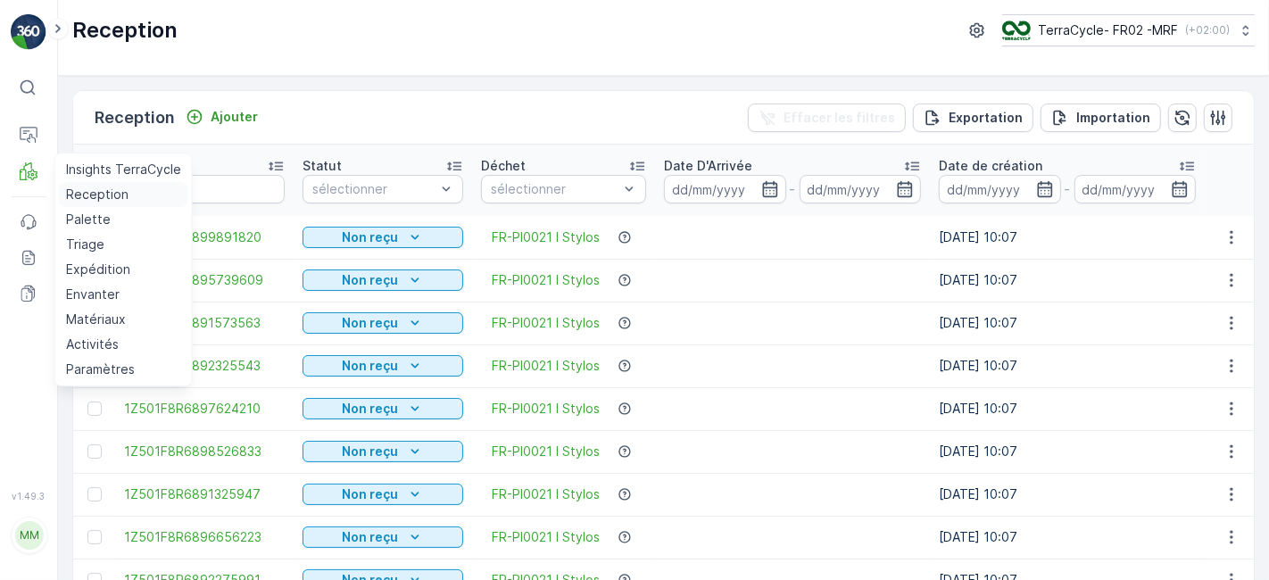
click at [83, 193] on p "Reception" at bounding box center [97, 195] width 62 height 18
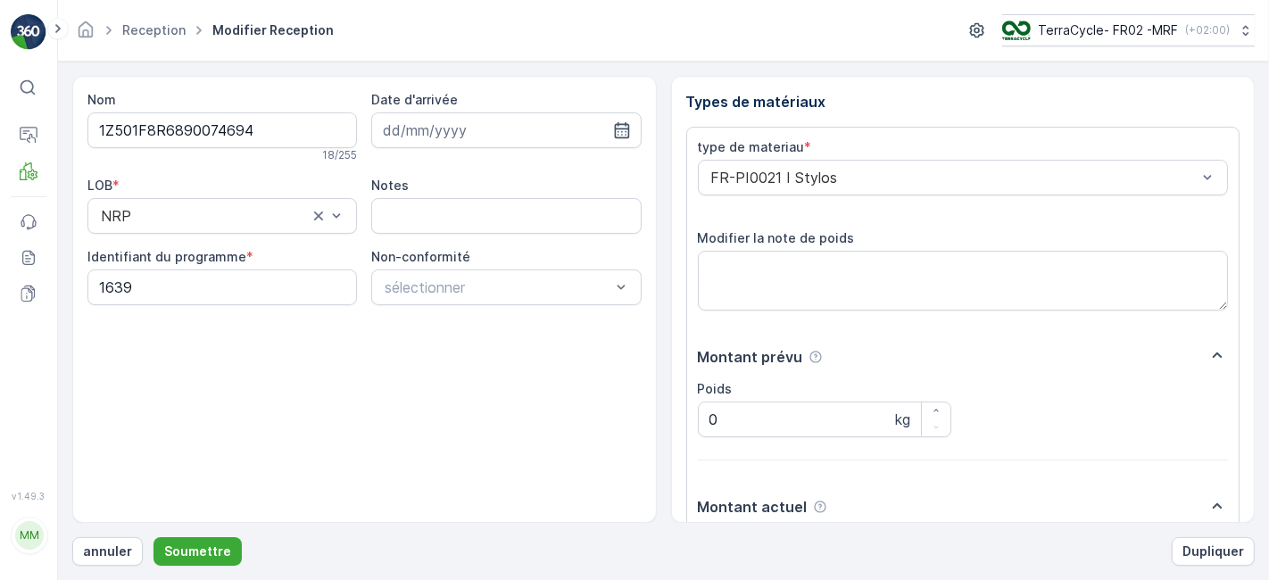
click at [153, 537] on button "Soumettre" at bounding box center [197, 551] width 88 height 29
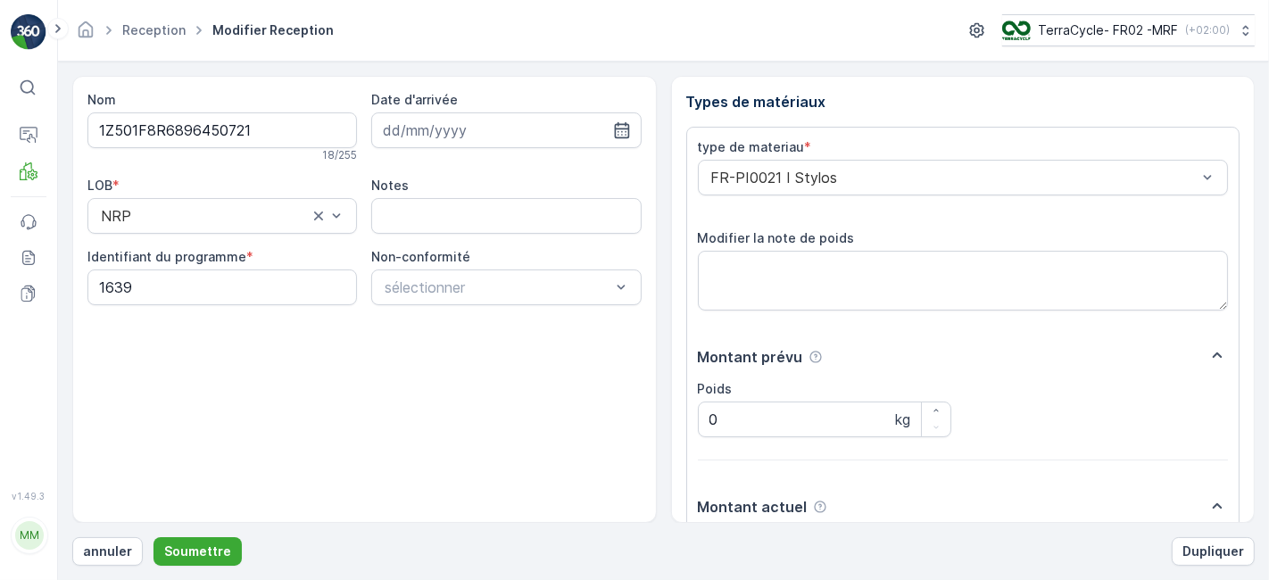
click at [153, 537] on button "Soumettre" at bounding box center [197, 551] width 88 height 29
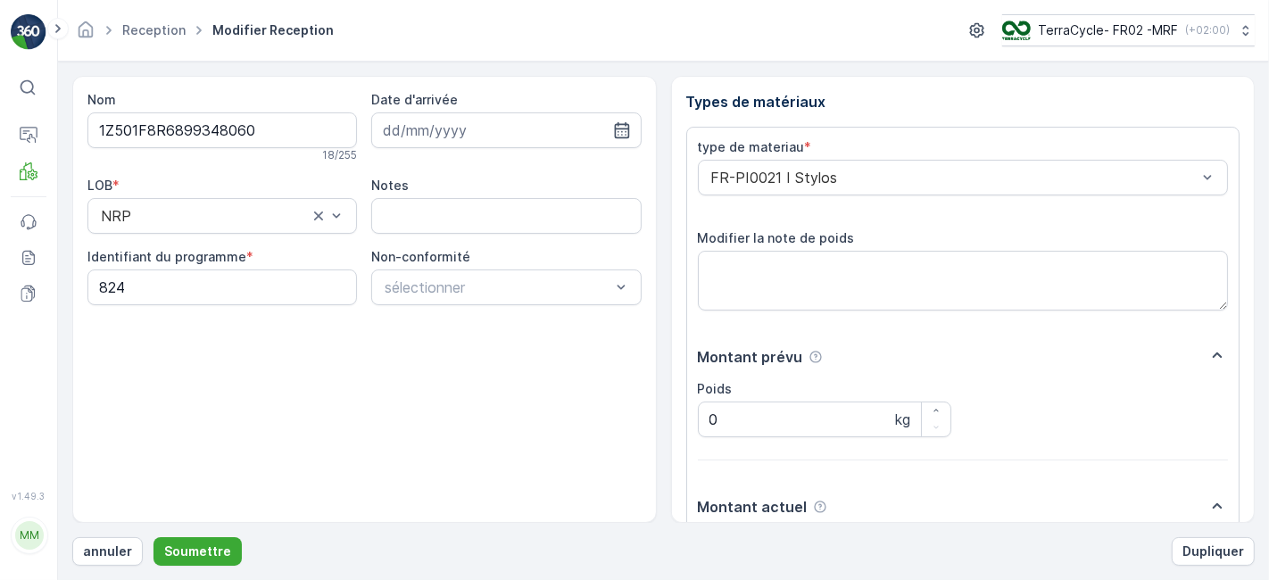
click at [153, 537] on button "Soumettre" at bounding box center [197, 551] width 88 height 29
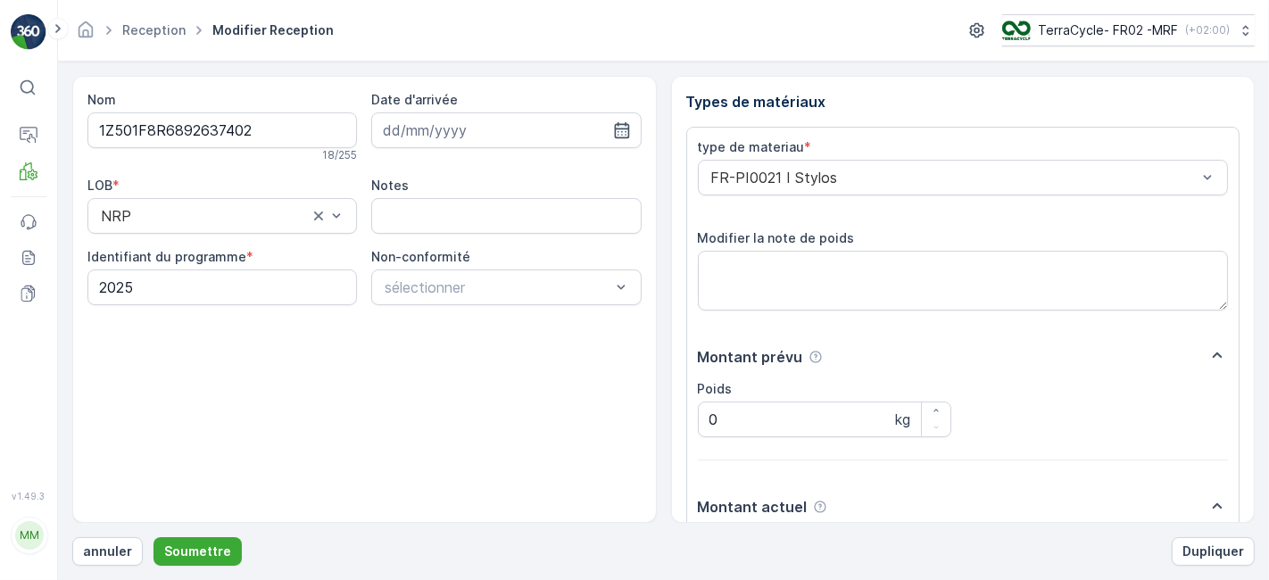
click at [153, 537] on button "Soumettre" at bounding box center [197, 551] width 88 height 29
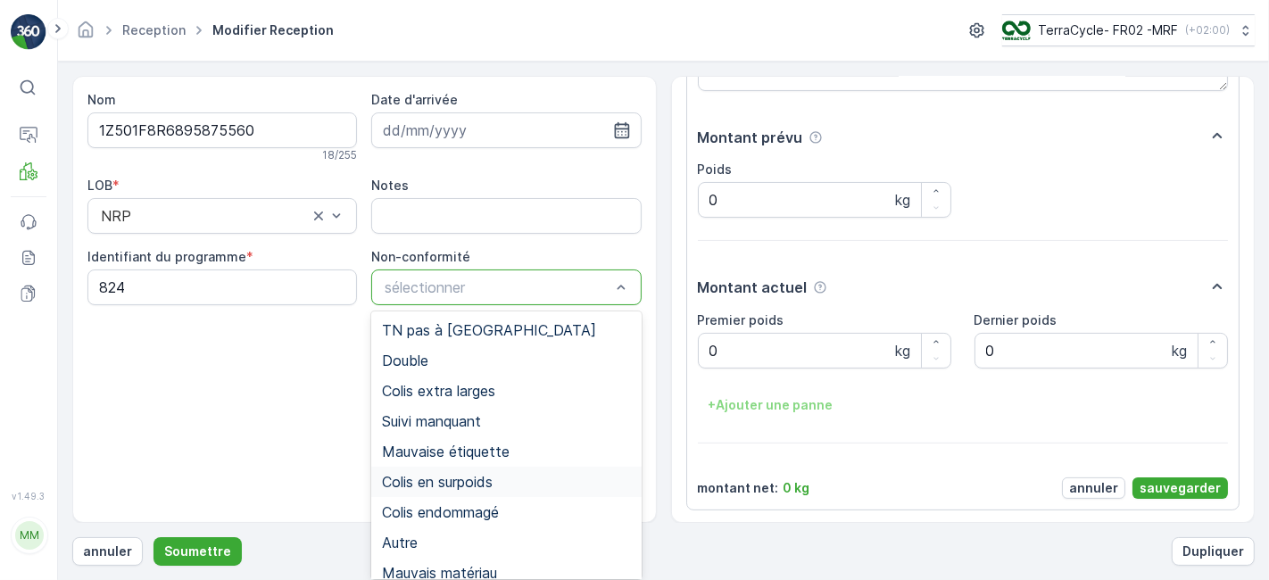
click at [493, 480] on span "Colis en surpoids" at bounding box center [437, 482] width 111 height 16
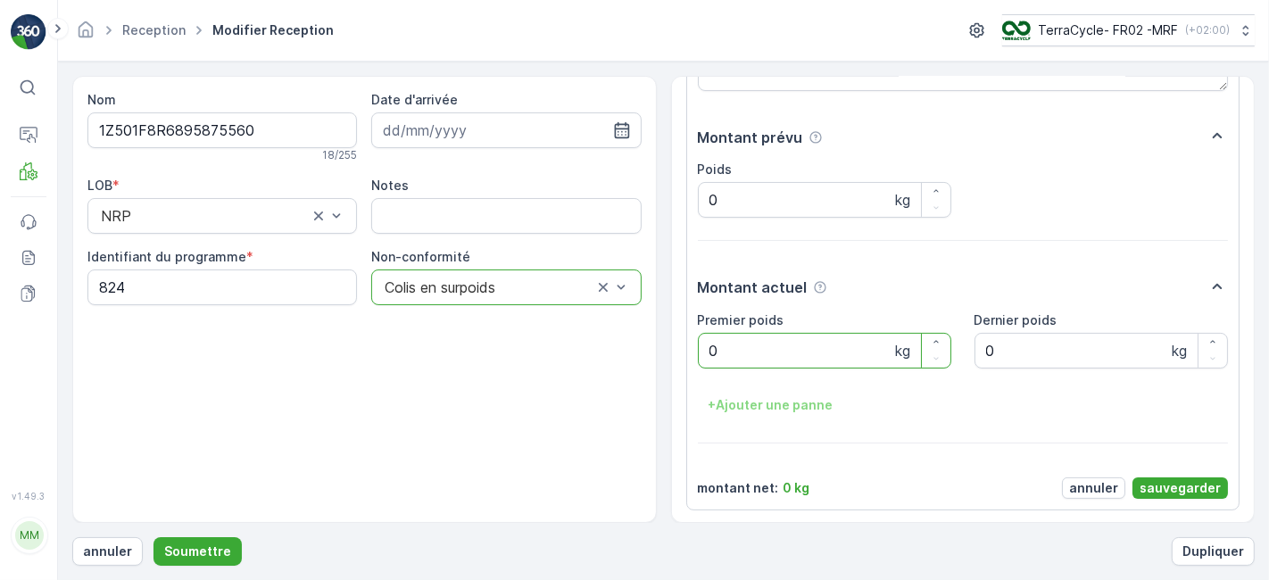
click at [790, 353] on poids "0" at bounding box center [824, 351] width 253 height 36
type poids "22.70"
click at [1155, 483] on p "sauvegarder" at bounding box center [1180, 488] width 81 height 18
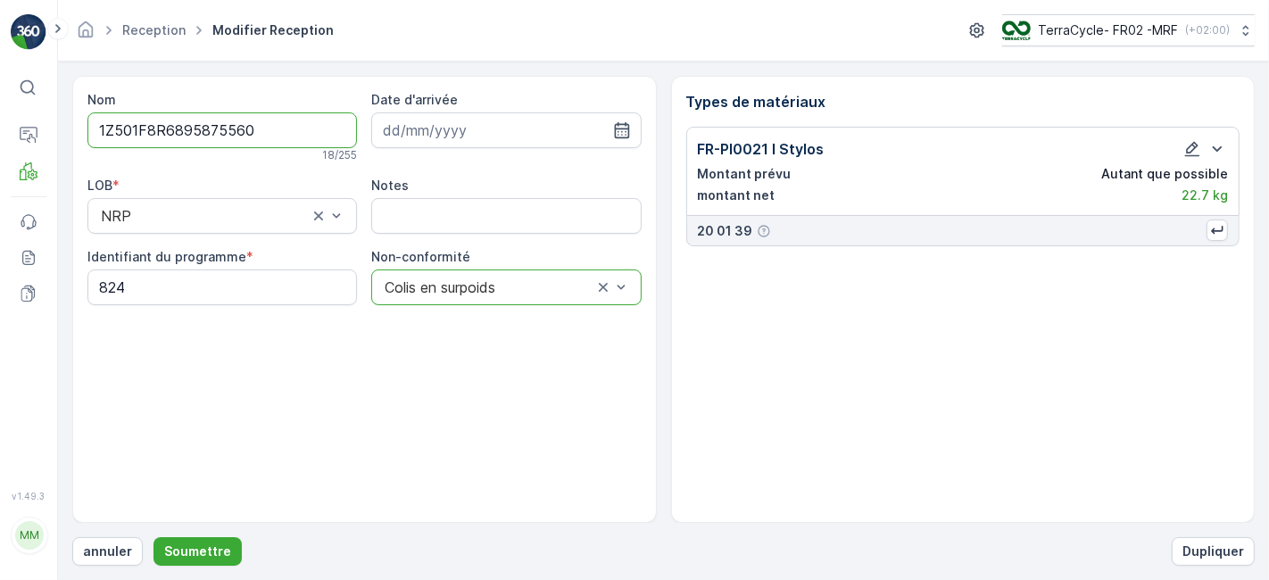
scroll to position [0, 0]
click at [1193, 149] on icon "button" at bounding box center [1192, 149] width 15 height 15
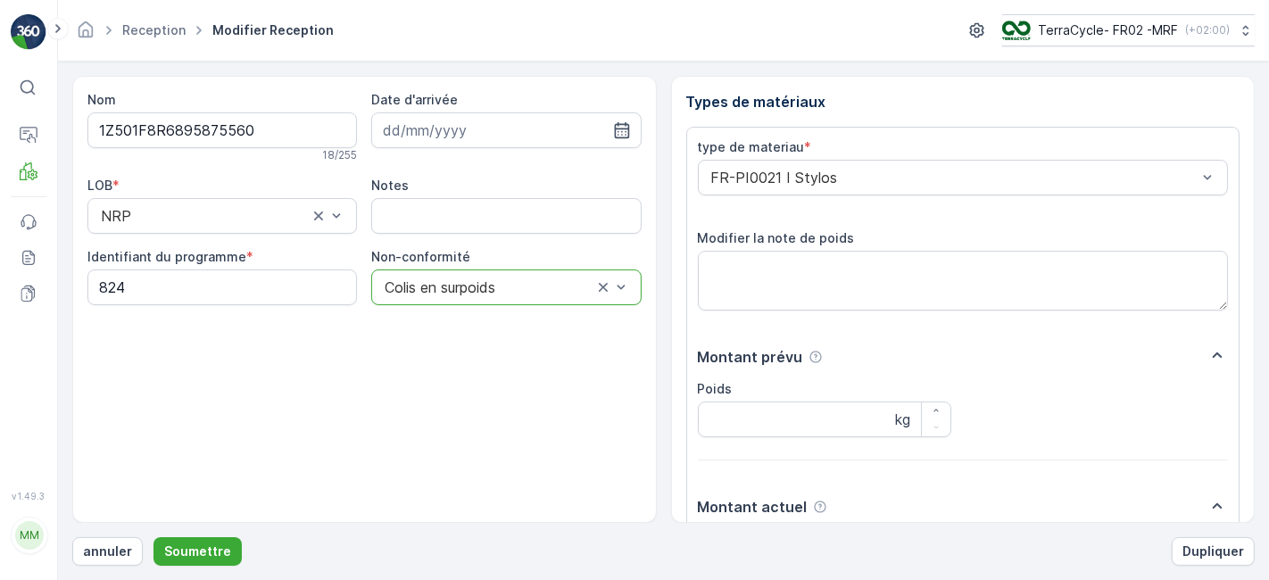
scroll to position [220, 0]
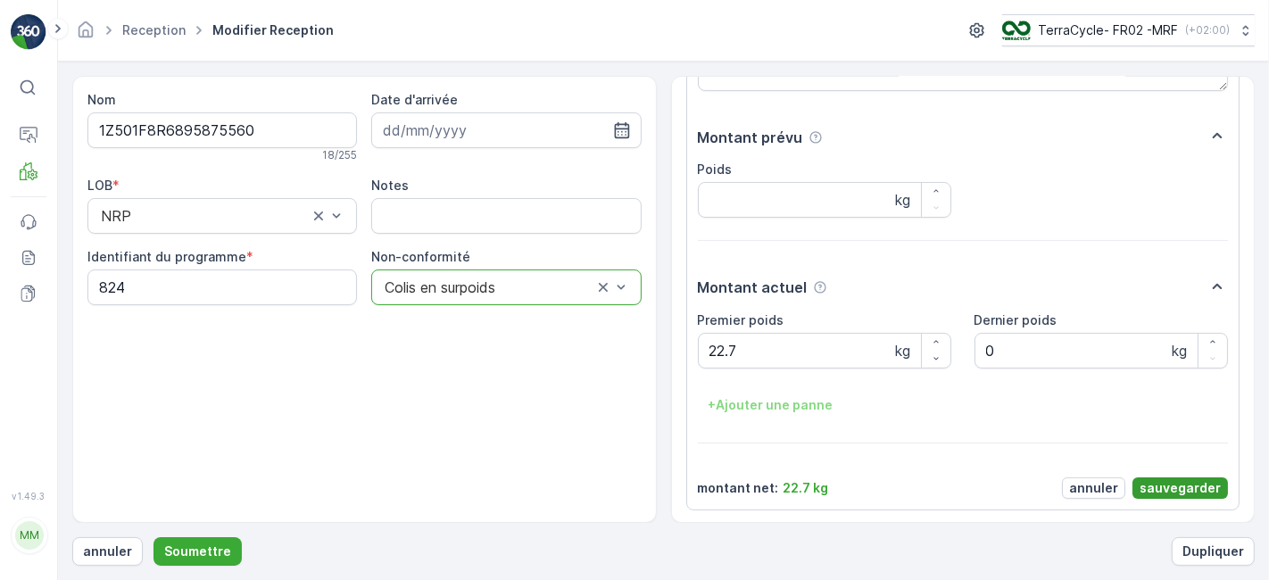
click at [1174, 480] on p "sauvegarder" at bounding box center [1180, 488] width 81 height 18
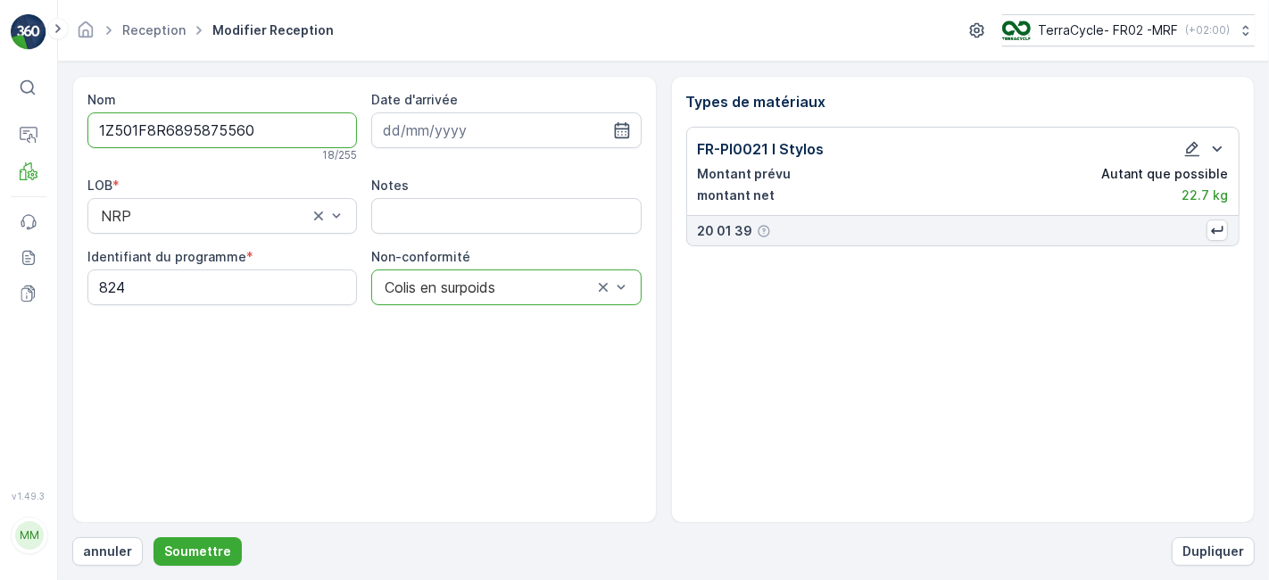
scroll to position [0, 0]
click at [196, 552] on p "Soumettre" at bounding box center [197, 552] width 67 height 18
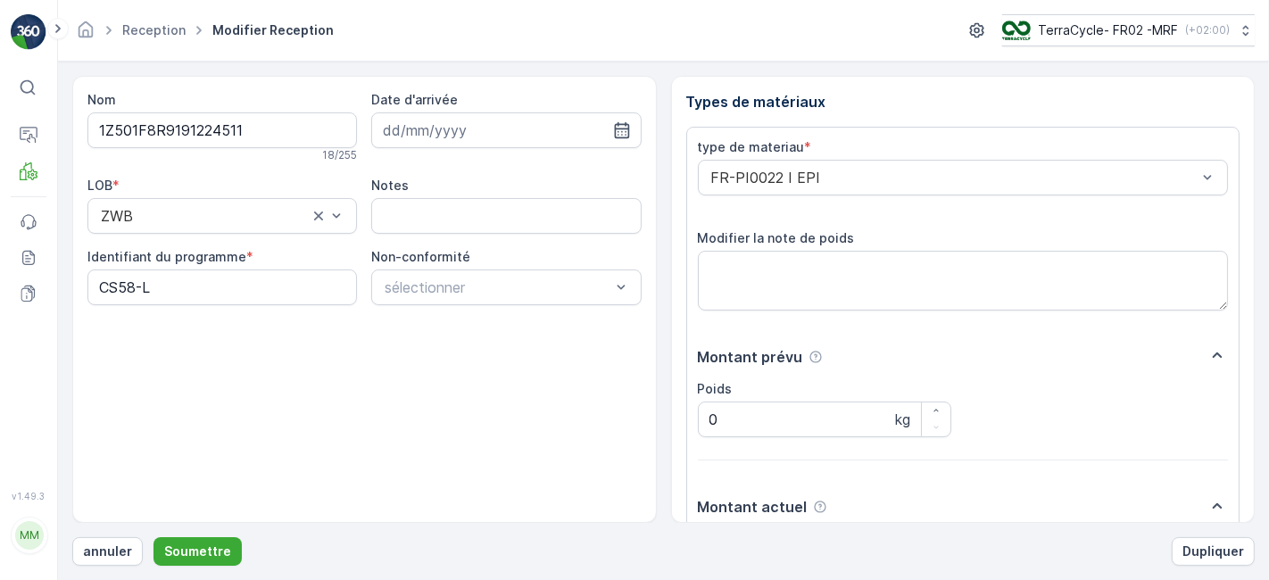
click at [153, 537] on button "Soumettre" at bounding box center [197, 551] width 88 height 29
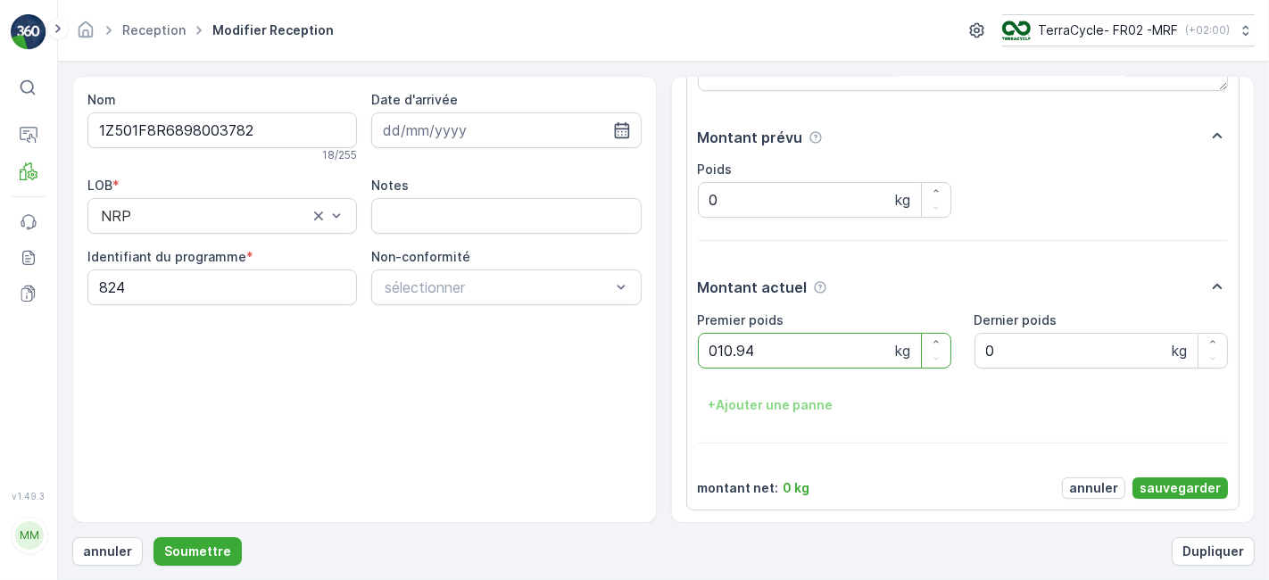
click at [153, 537] on button "Soumettre" at bounding box center [197, 551] width 88 height 29
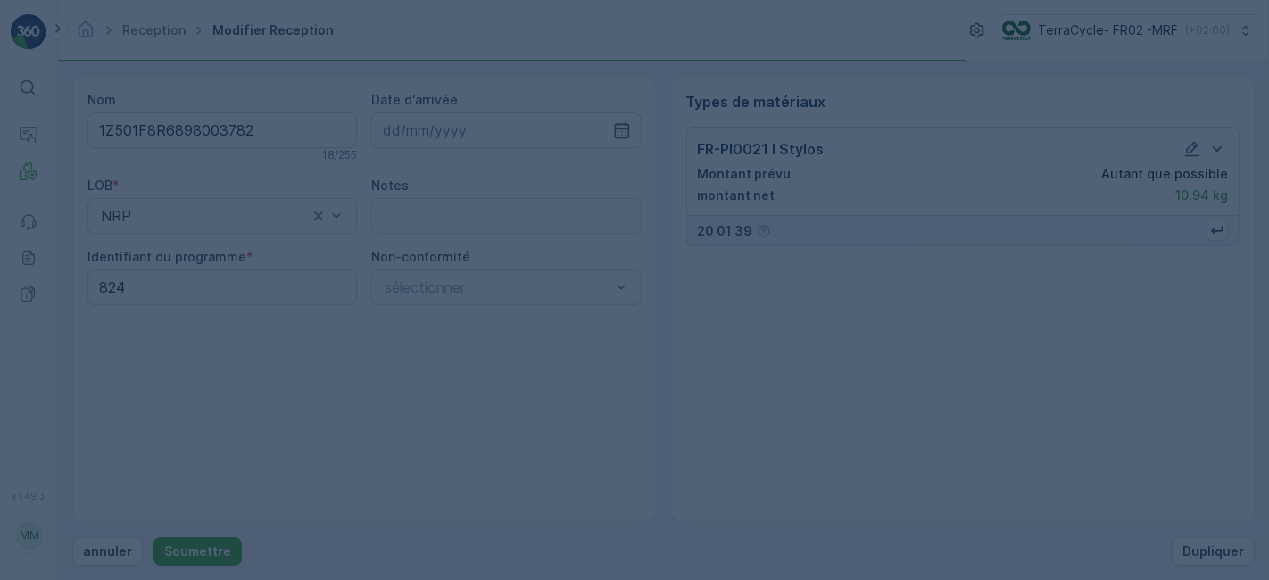
scroll to position [0, 0]
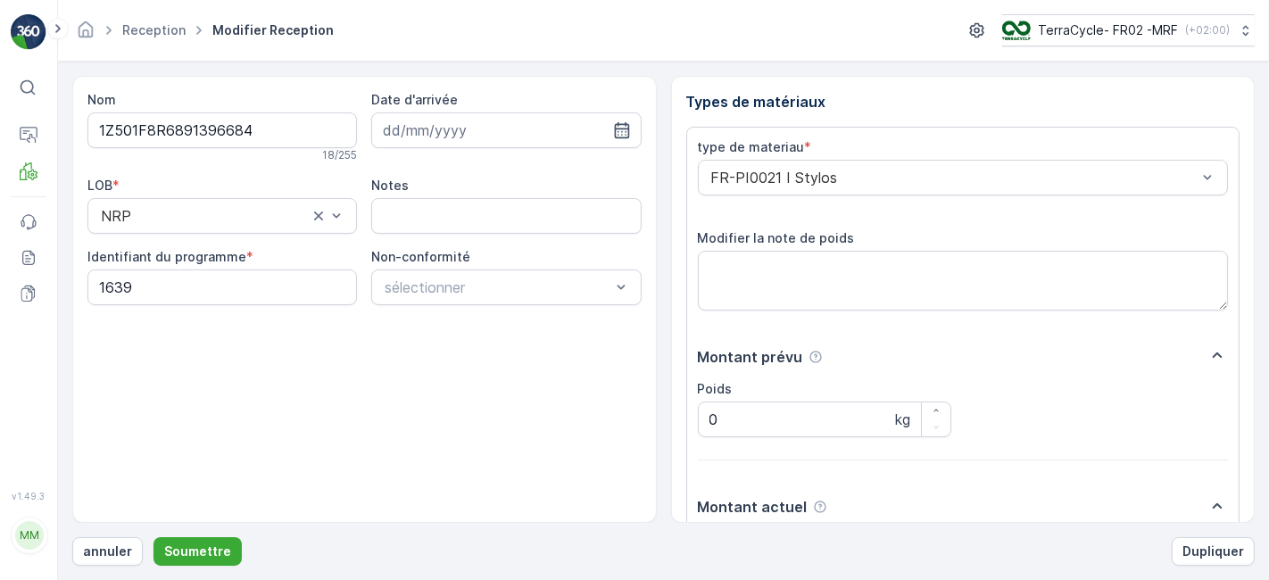
click at [153, 537] on button "Soumettre" at bounding box center [197, 551] width 88 height 29
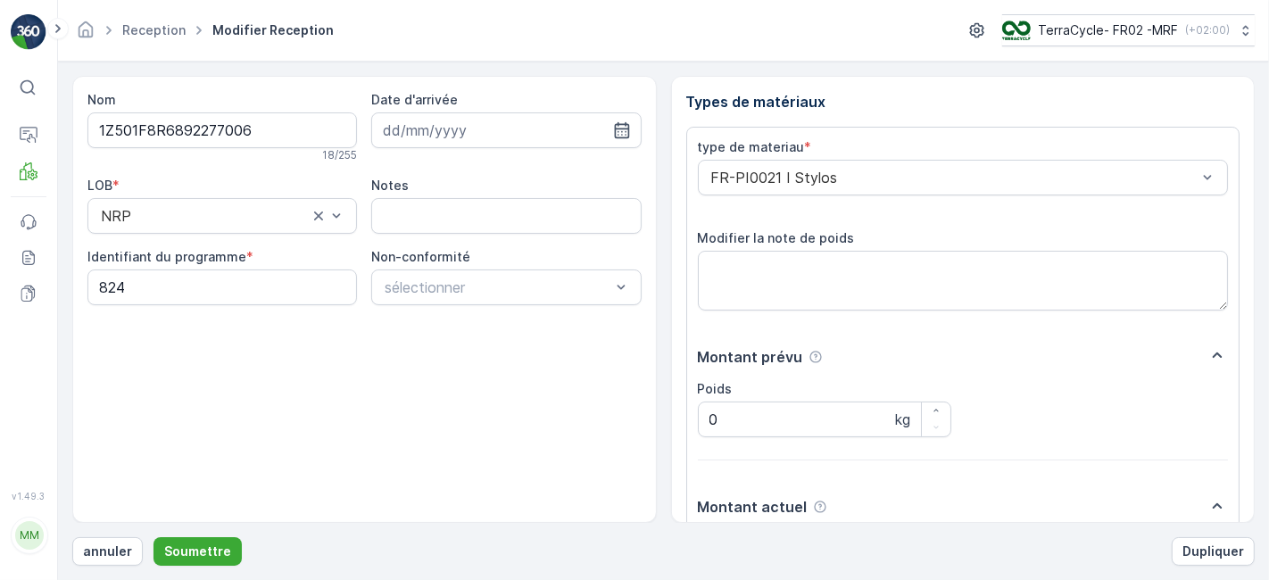
click at [153, 537] on button "Soumettre" at bounding box center [197, 551] width 88 height 29
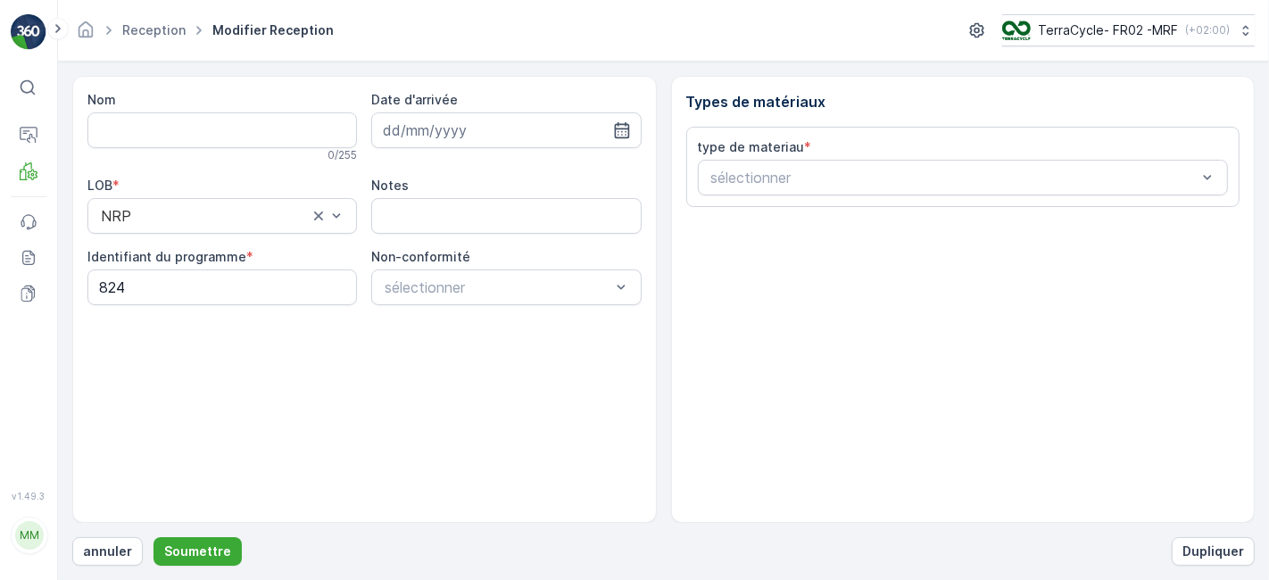
type input "1Z501F8R6896487620"
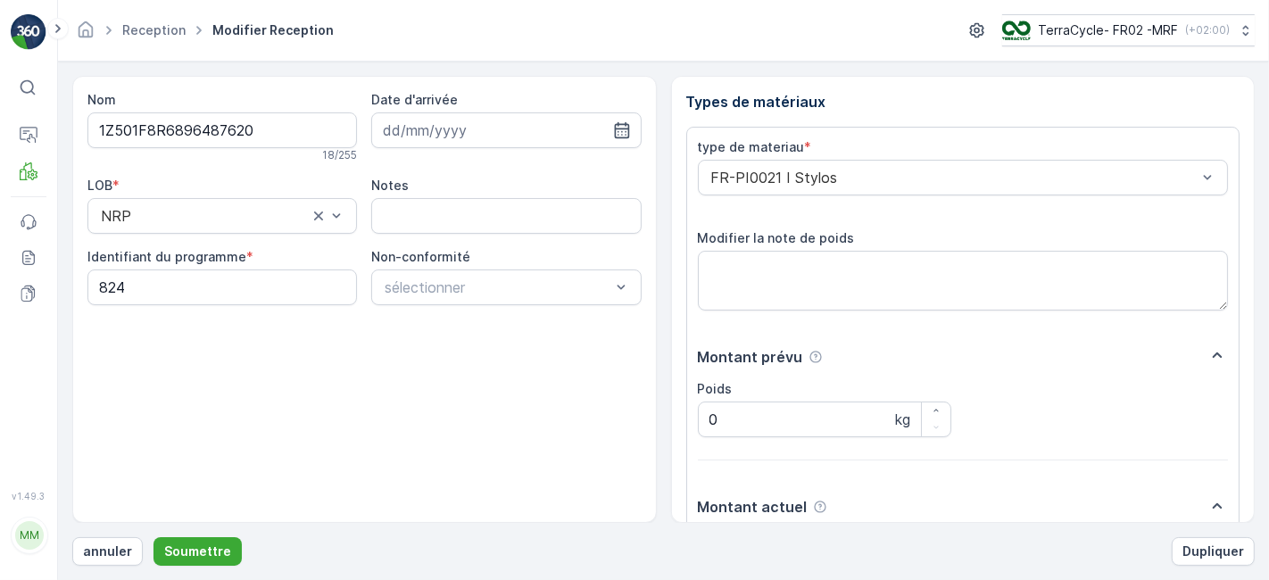
click at [153, 537] on button "Soumettre" at bounding box center [197, 551] width 88 height 29
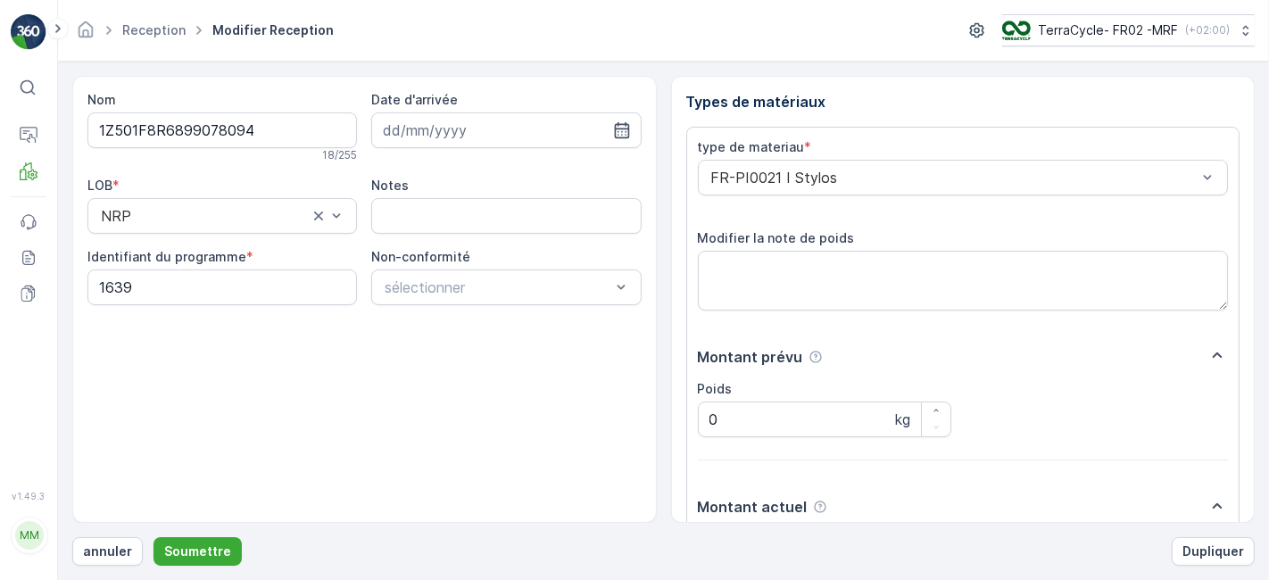
click at [153, 537] on button "Soumettre" at bounding box center [197, 551] width 88 height 29
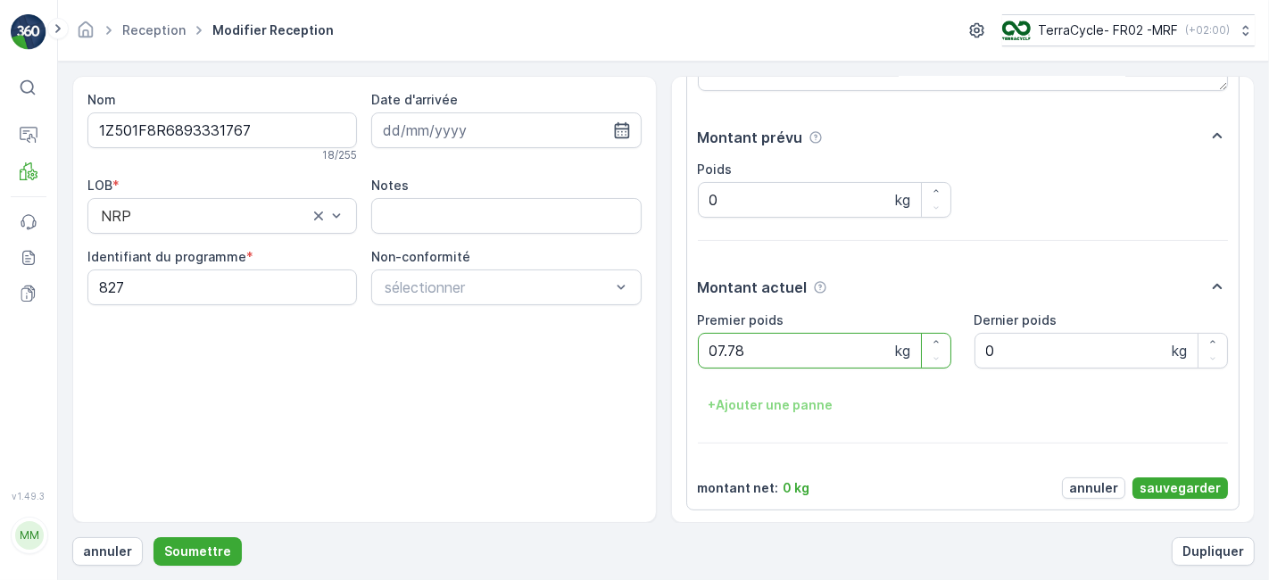
click at [153, 537] on button "Soumettre" at bounding box center [197, 551] width 88 height 29
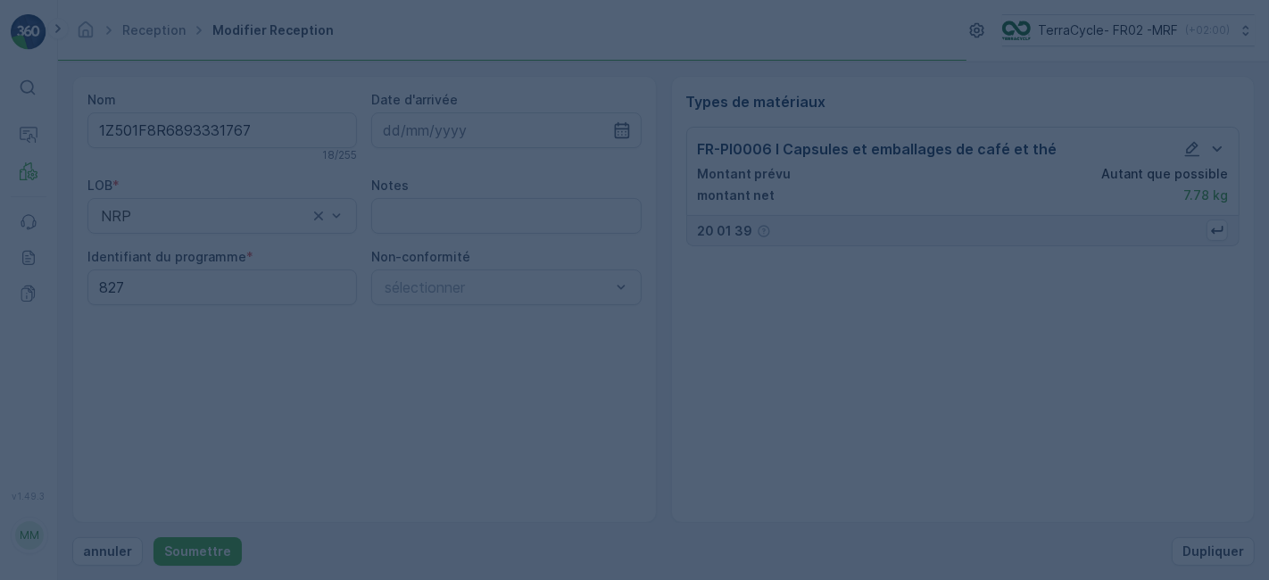
scroll to position [0, 0]
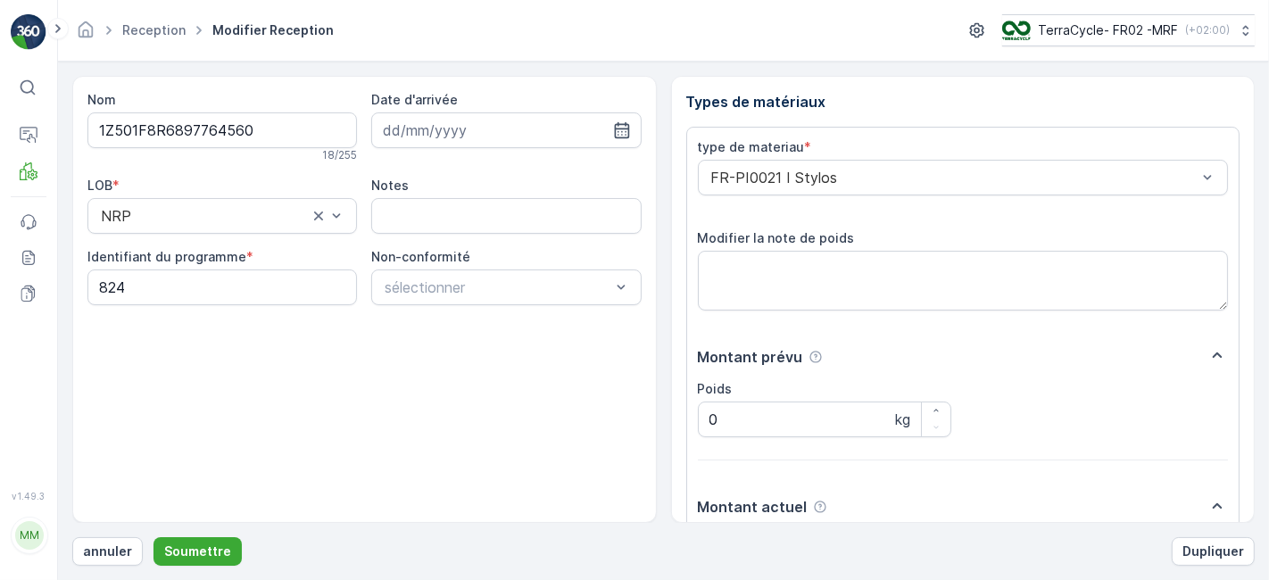
click at [153, 537] on button "Soumettre" at bounding box center [197, 551] width 88 height 29
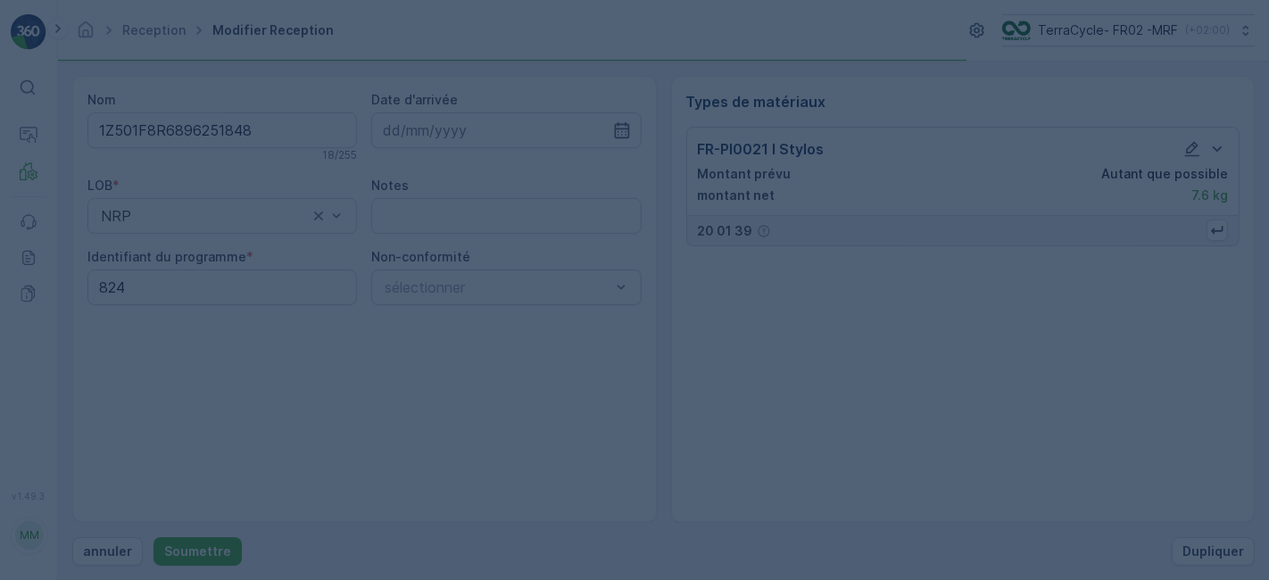
scroll to position [0, 0]
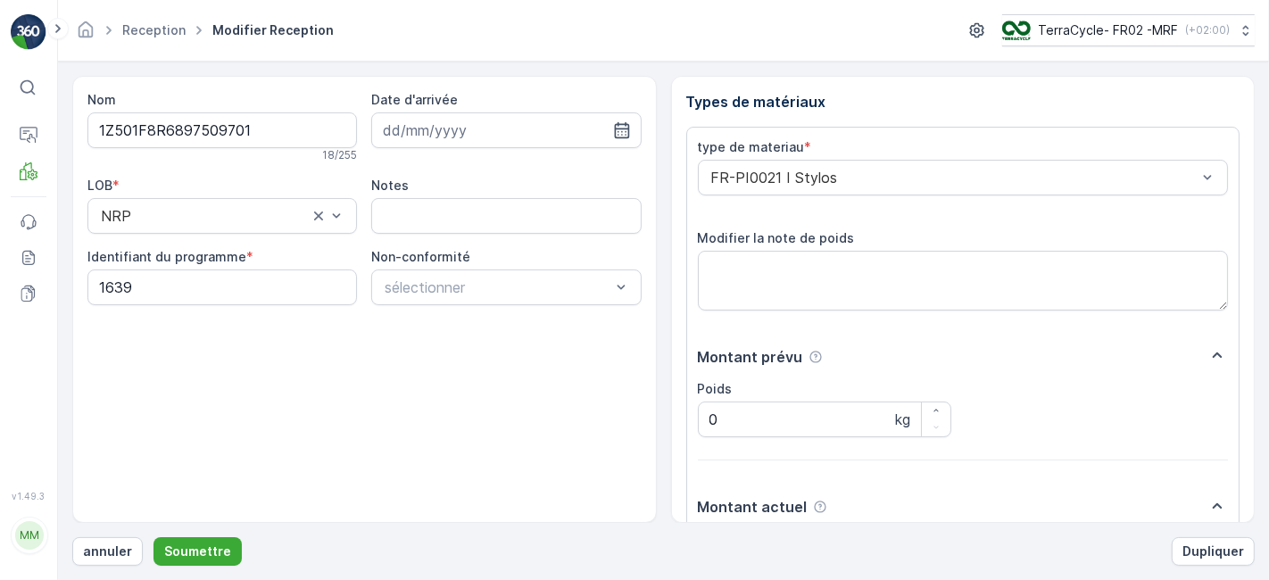
click at [153, 537] on button "Soumettre" at bounding box center [197, 551] width 88 height 29
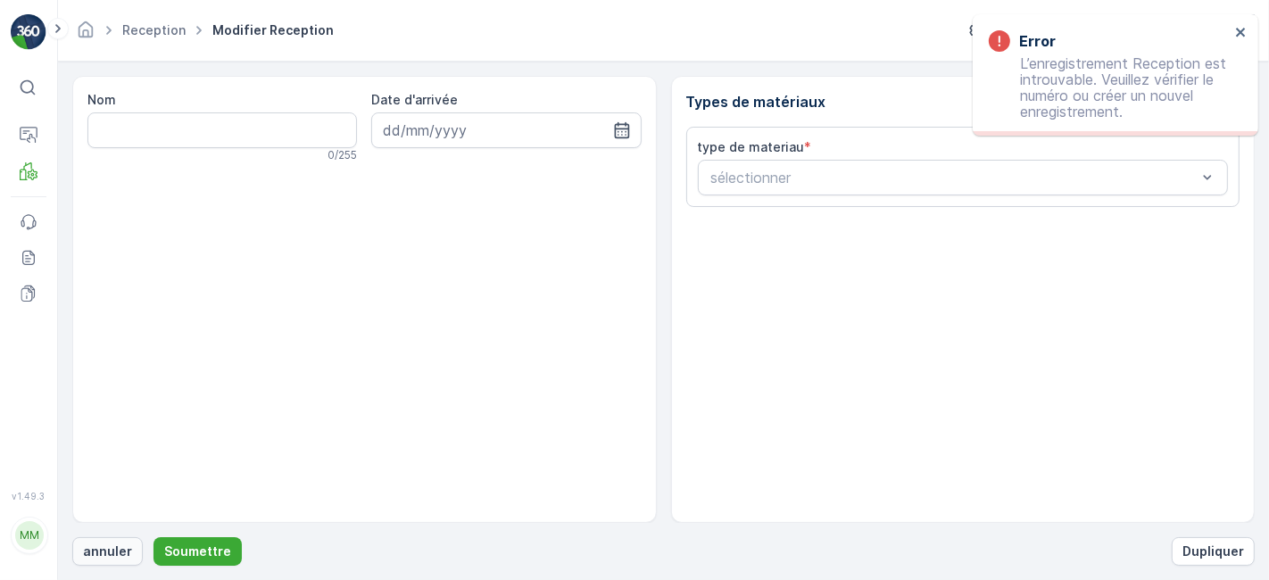
click at [95, 542] on button "annuler" at bounding box center [107, 551] width 71 height 29
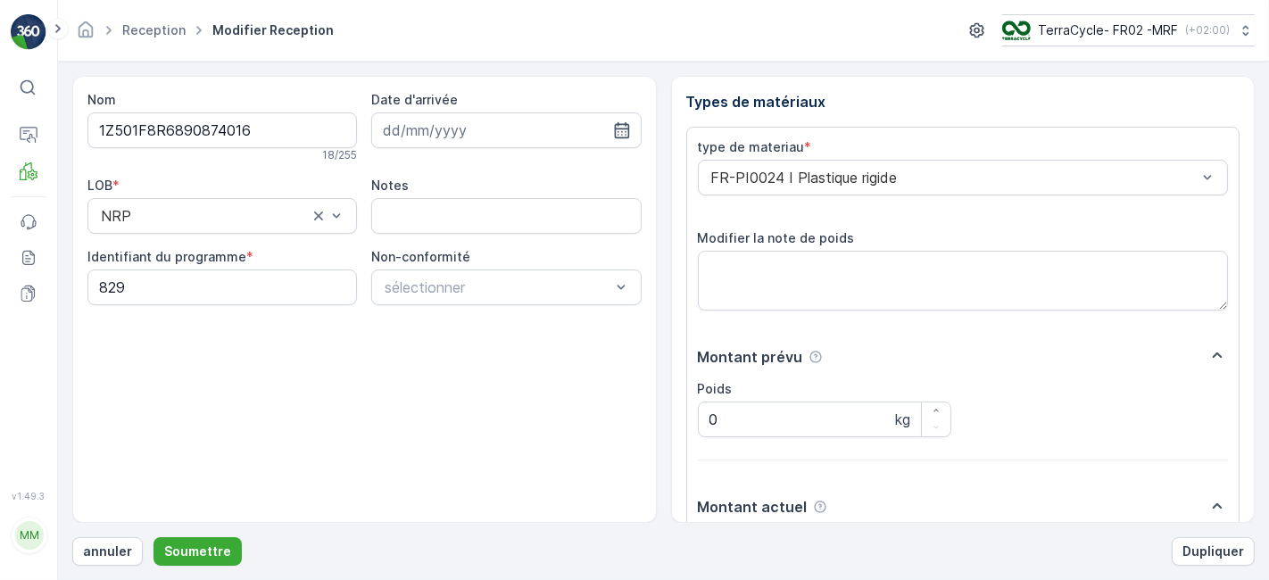
click at [153, 537] on button "Soumettre" at bounding box center [197, 551] width 88 height 29
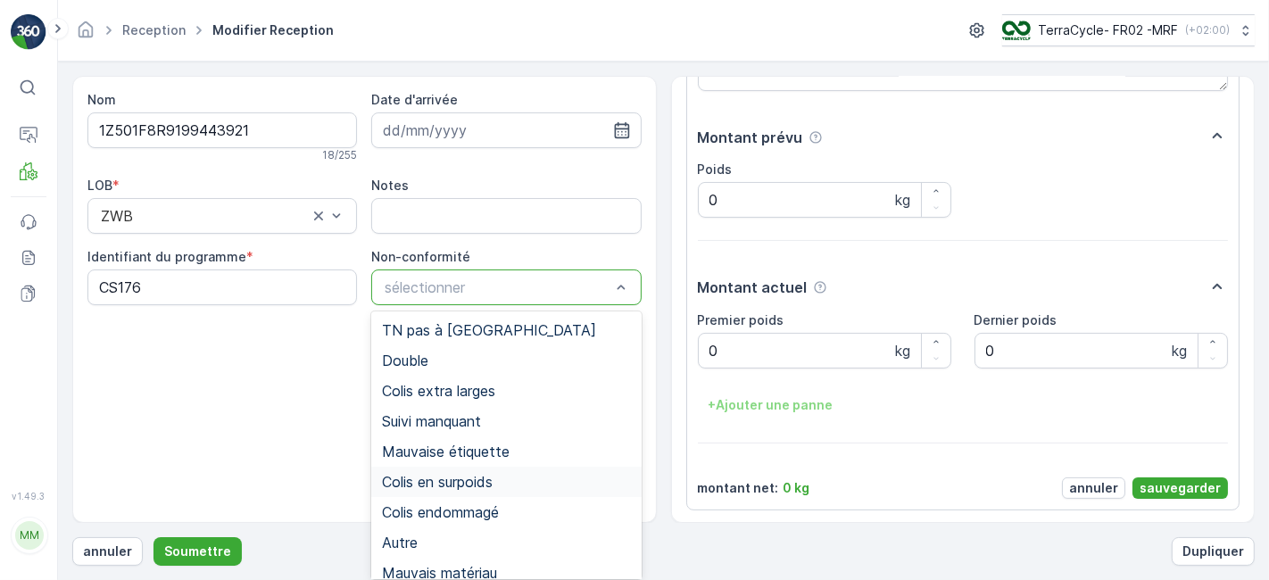
click at [427, 484] on span "Colis en surpoids" at bounding box center [437, 482] width 111 height 16
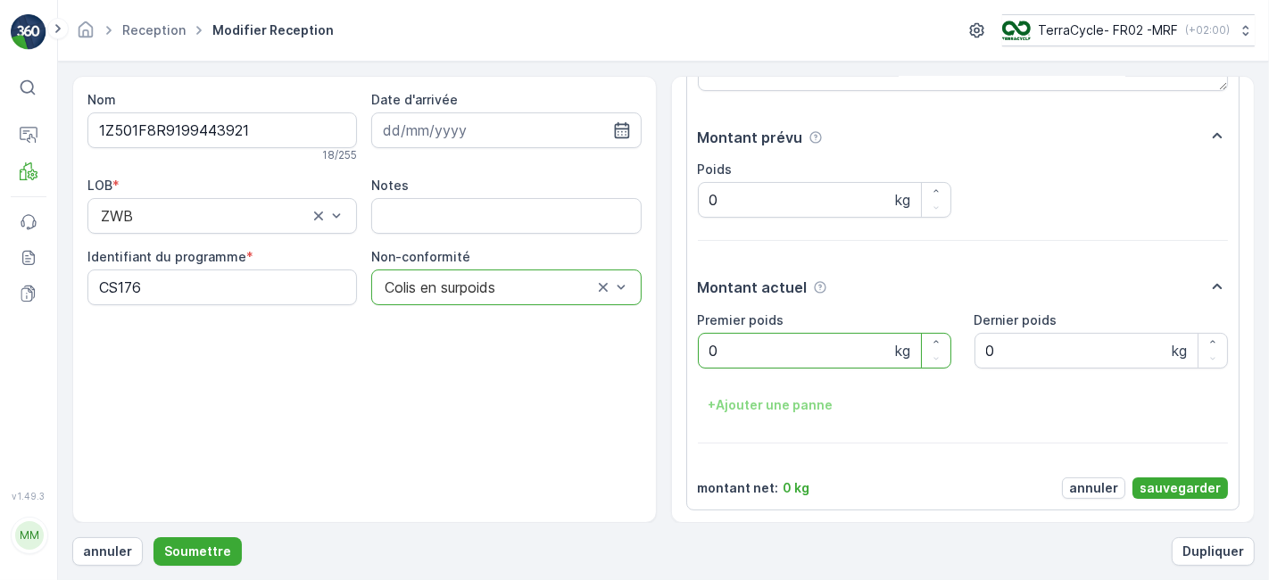
click at [833, 357] on poids "0" at bounding box center [824, 351] width 253 height 36
type poids "29.64"
click at [1194, 482] on p "sauvegarder" at bounding box center [1180, 488] width 81 height 18
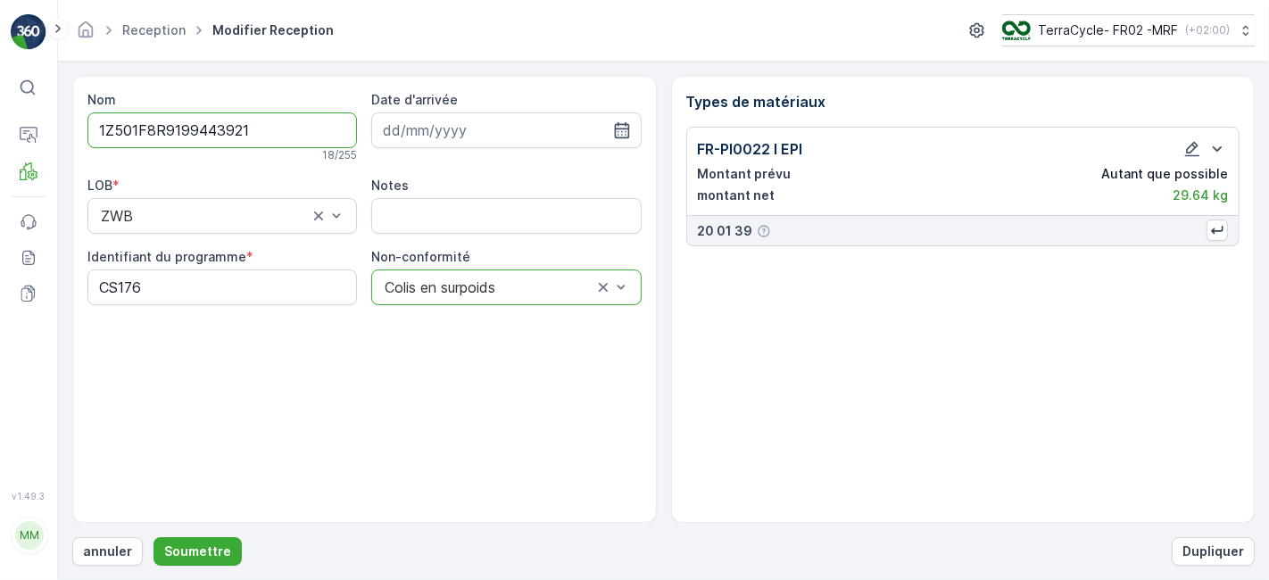
scroll to position [0, 0]
click at [1188, 148] on icon "button" at bounding box center [1192, 149] width 15 height 15
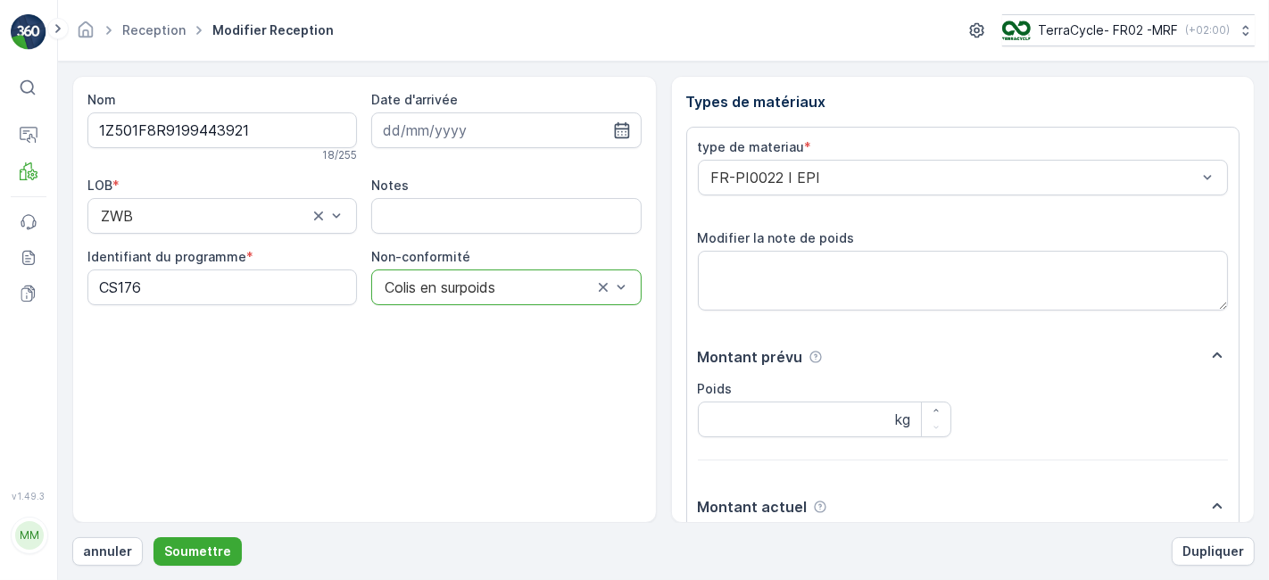
scroll to position [220, 0]
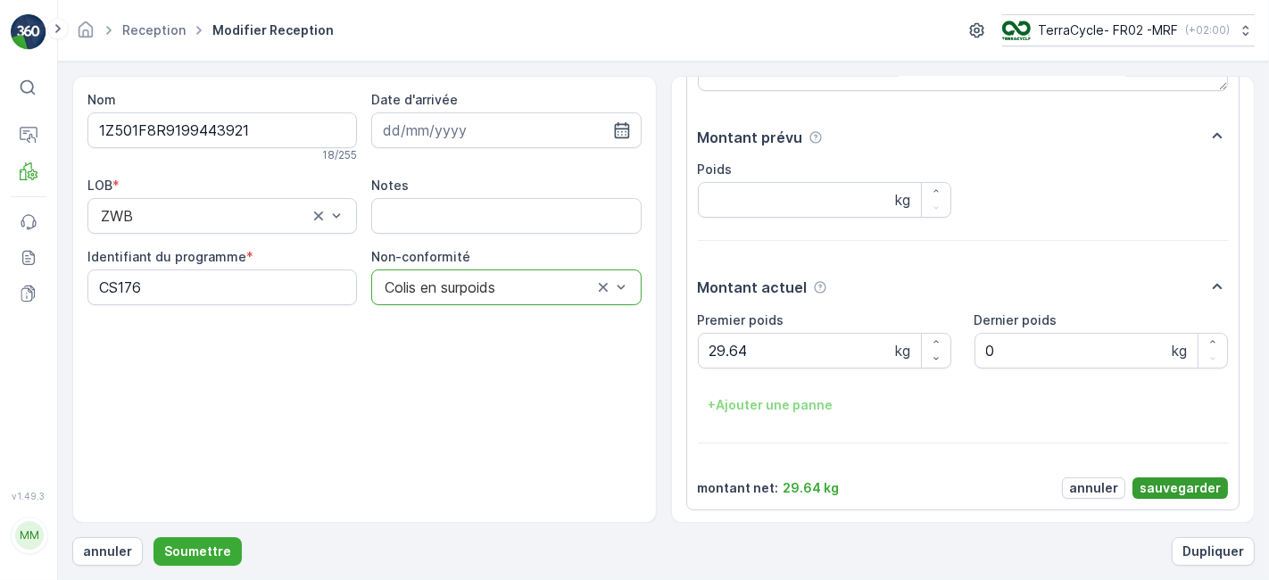
click at [1183, 480] on p "sauvegarder" at bounding box center [1180, 488] width 81 height 18
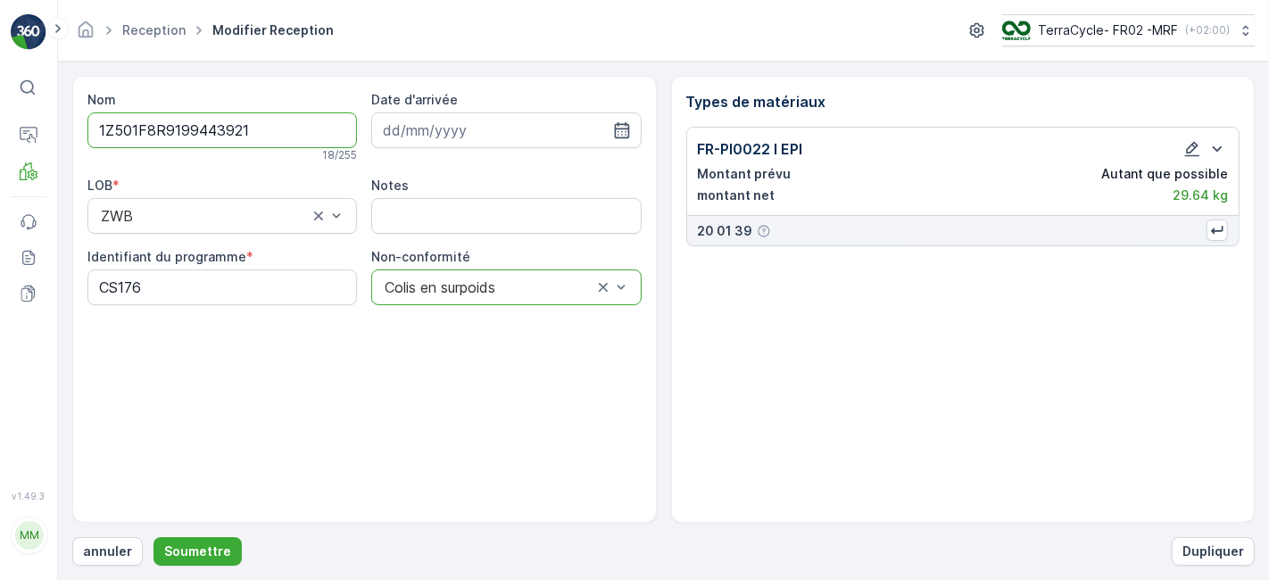
scroll to position [0, 0]
click at [228, 539] on button "Soumettre" at bounding box center [197, 551] width 88 height 29
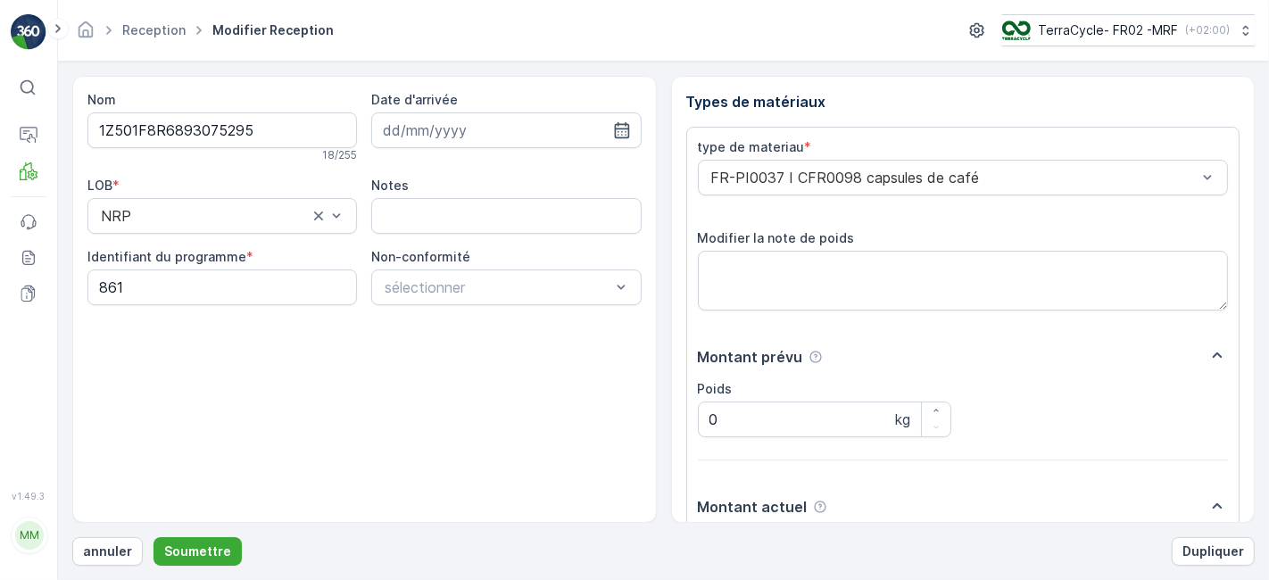
click at [153, 537] on button "Soumettre" at bounding box center [197, 551] width 88 height 29
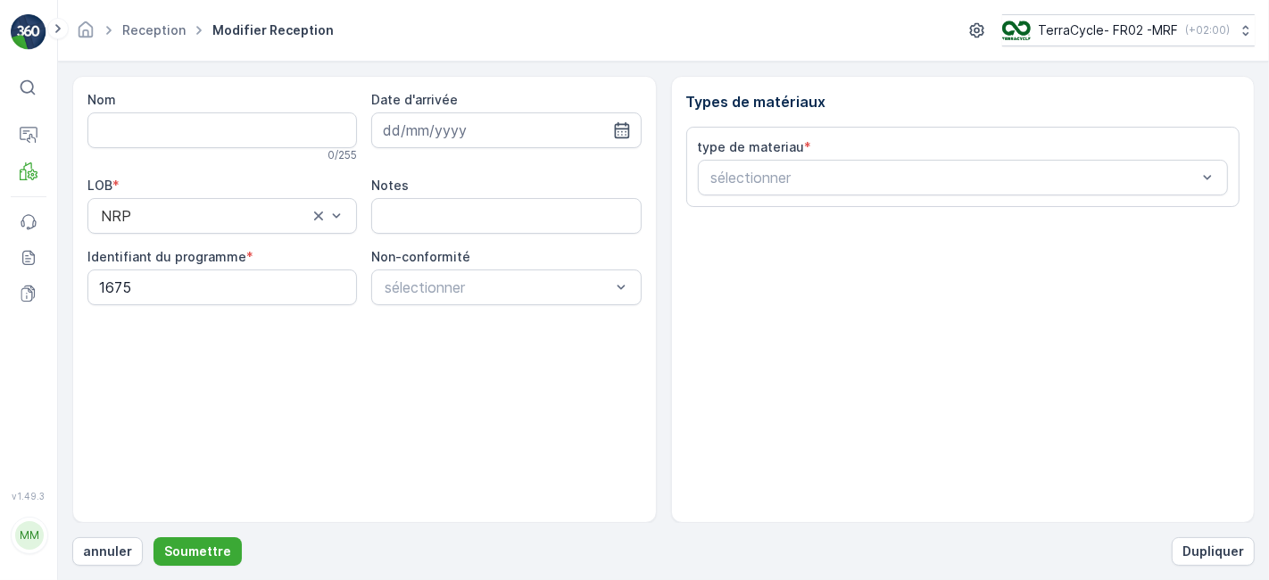
type input "1Z501F8R6893525245"
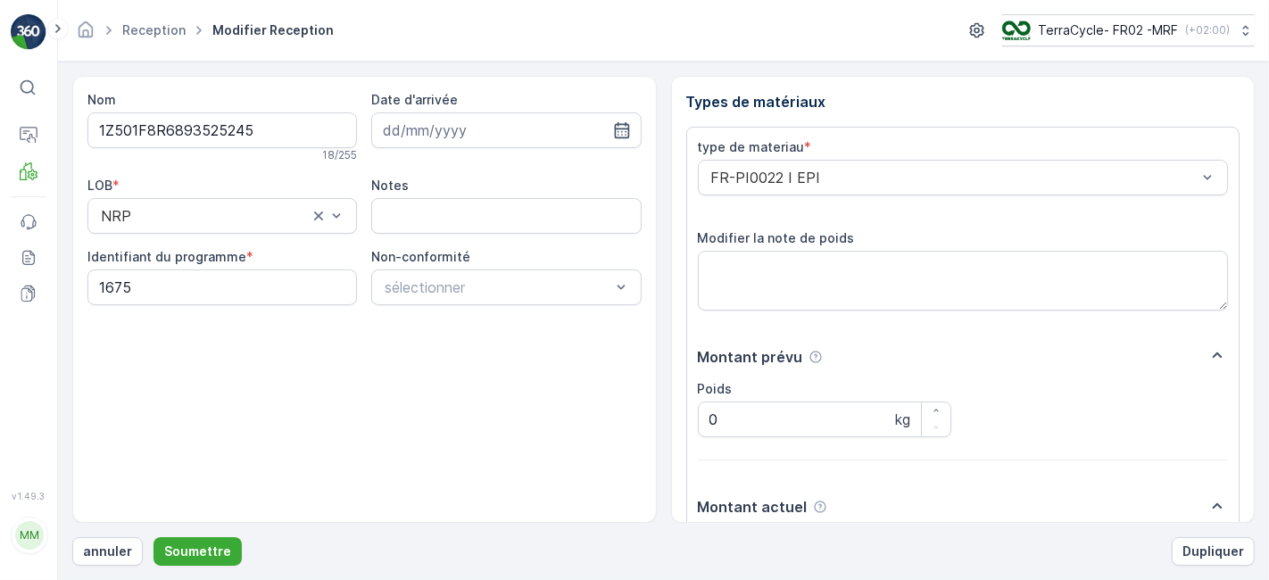
click at [153, 537] on button "Soumettre" at bounding box center [197, 551] width 88 height 29
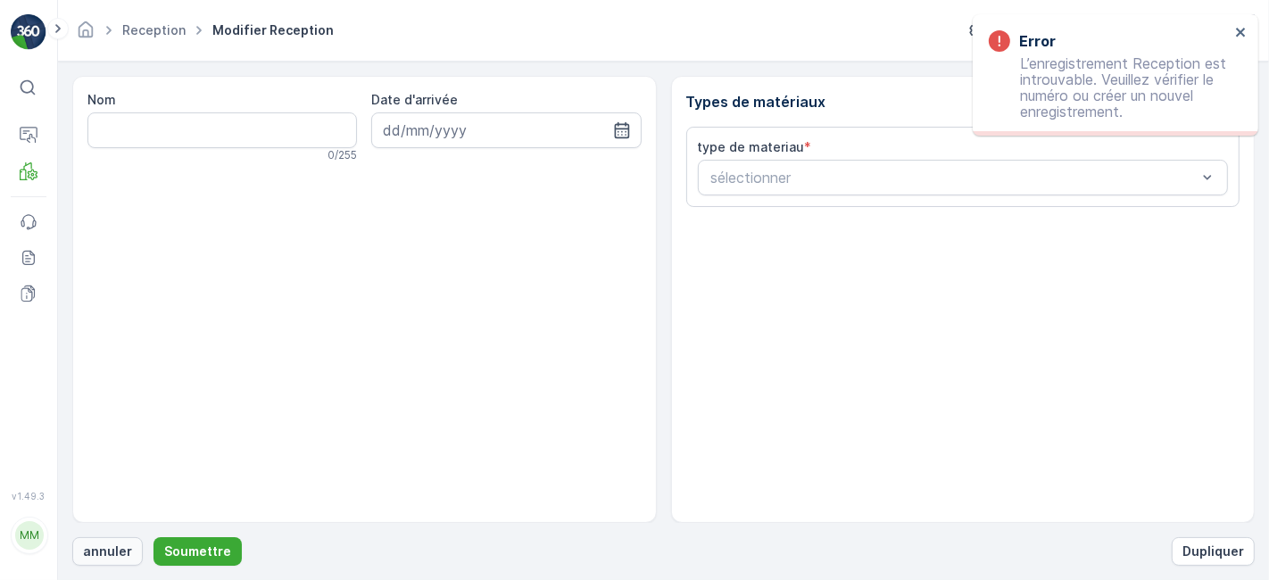
click at [119, 549] on p "annuler" at bounding box center [107, 552] width 49 height 18
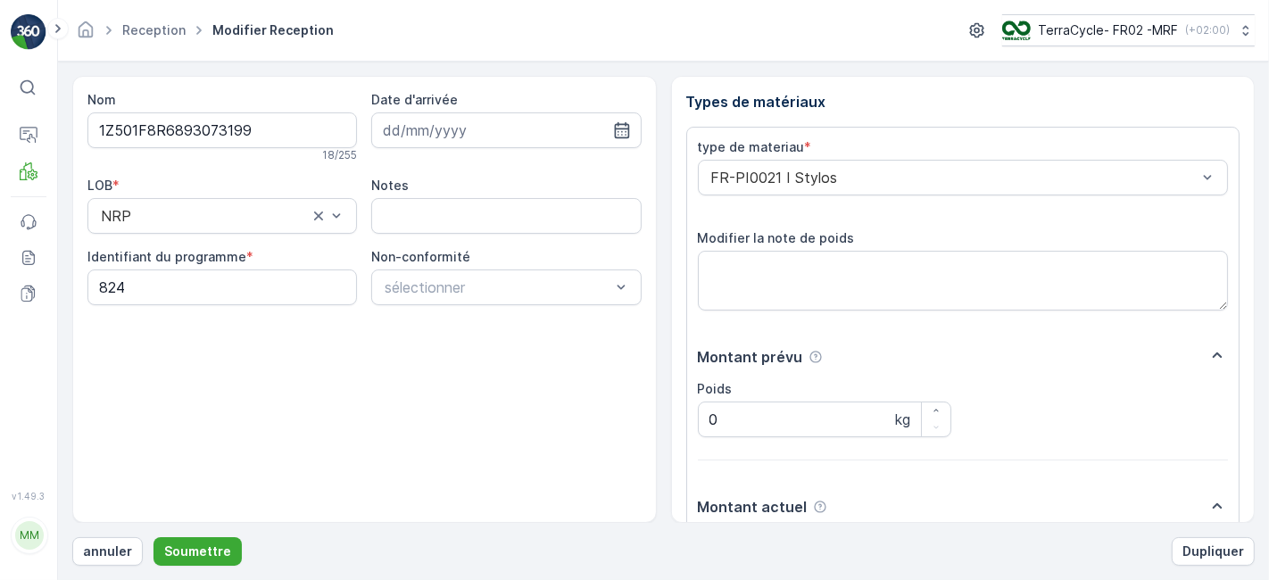
click at [153, 537] on button "Soumettre" at bounding box center [197, 551] width 88 height 29
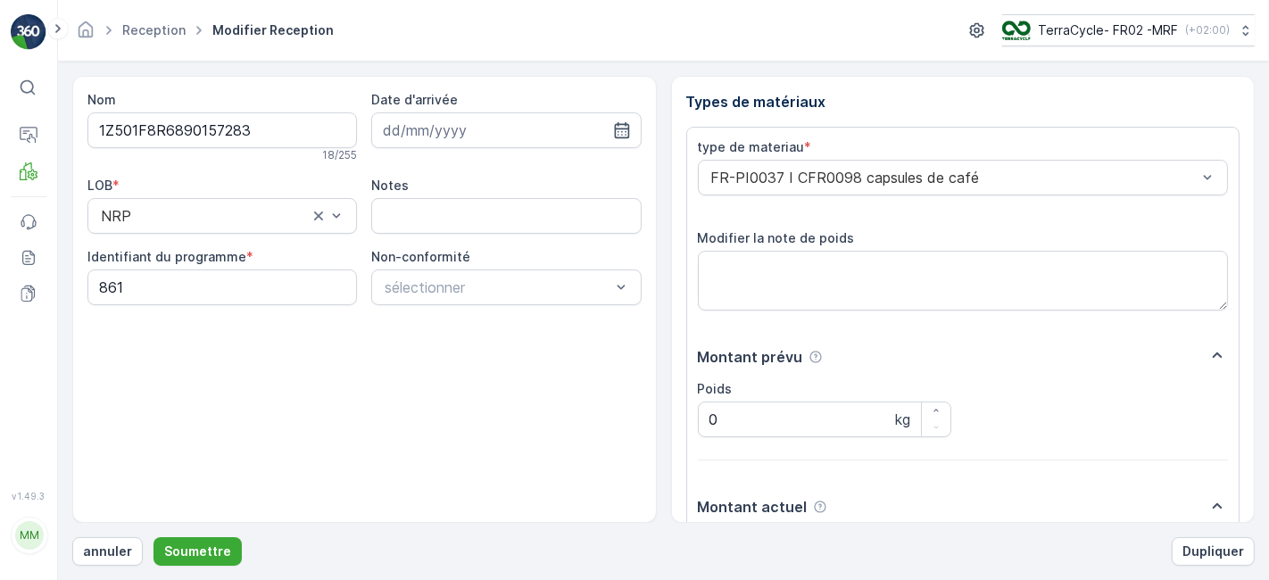
click at [153, 537] on button "Soumettre" at bounding box center [197, 551] width 88 height 29
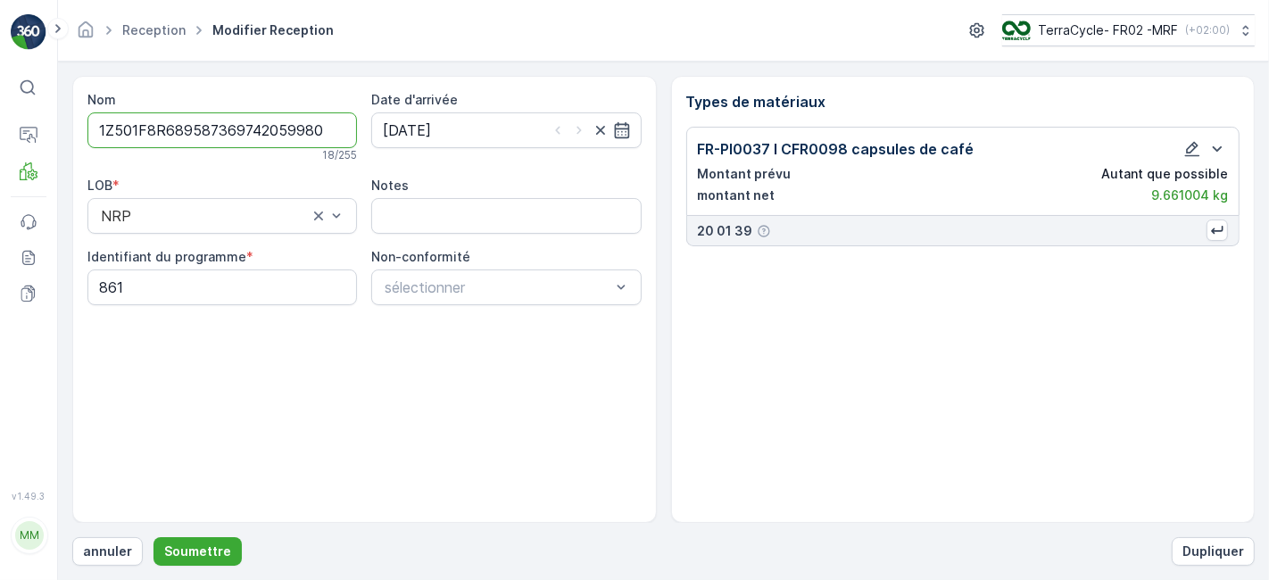
type input "1Z501F8R689587369742059980"
click at [153, 537] on button "Soumettre" at bounding box center [197, 551] width 88 height 29
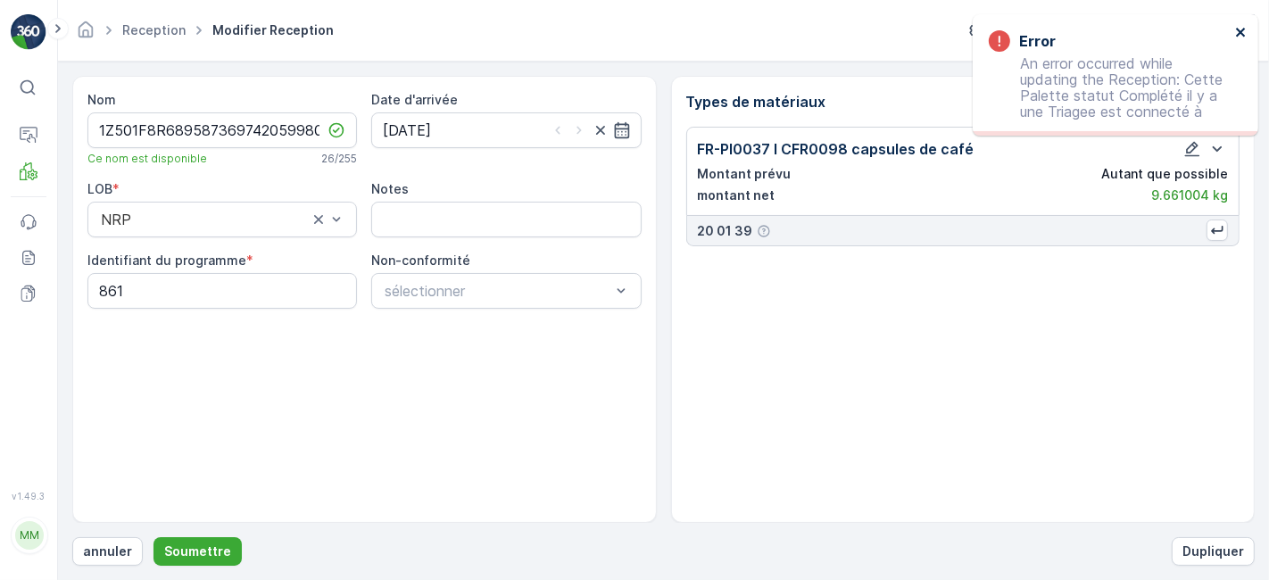
click at [1241, 29] on icon "close" at bounding box center [1241, 32] width 12 height 14
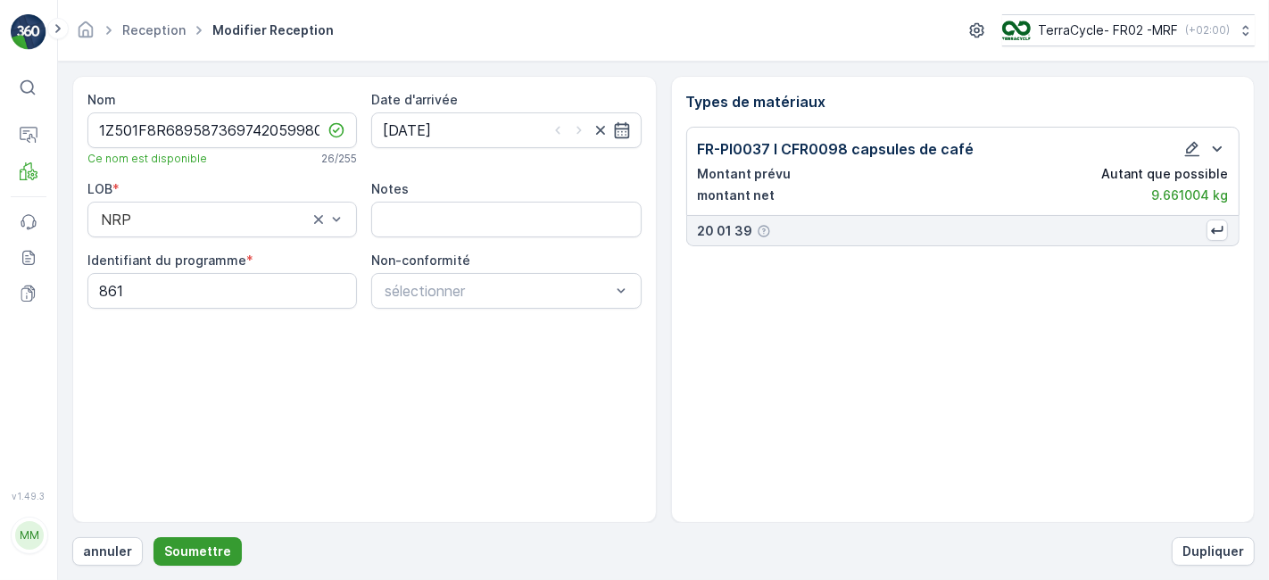
click at [209, 545] on p "Soumettre" at bounding box center [197, 552] width 67 height 18
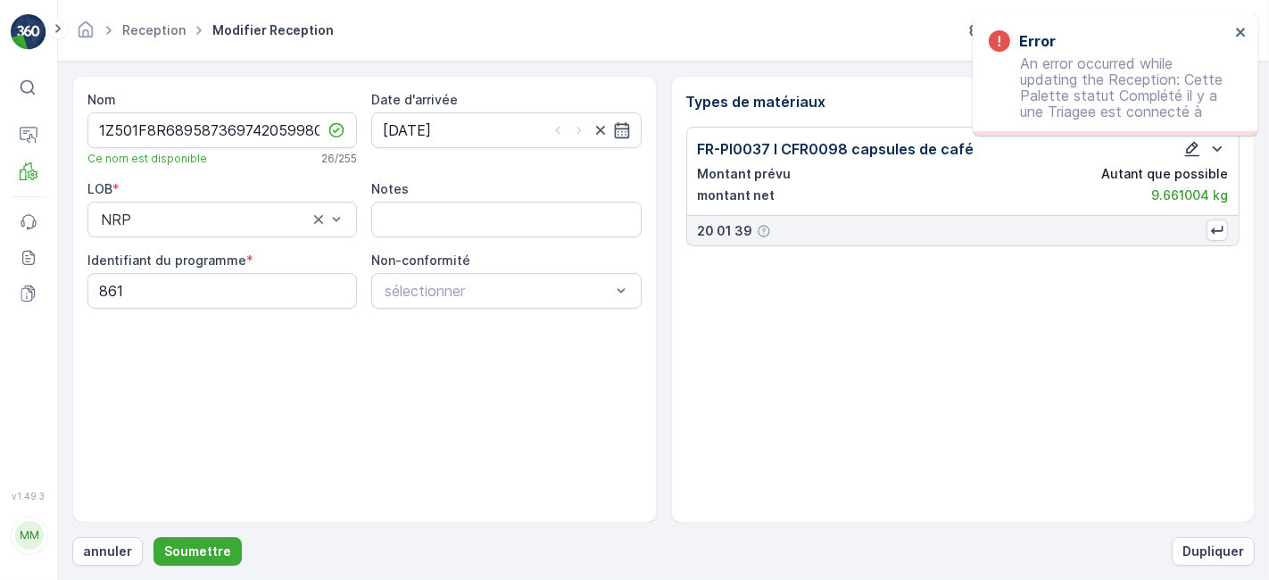
click at [1191, 143] on icon "button" at bounding box center [1192, 149] width 18 height 18
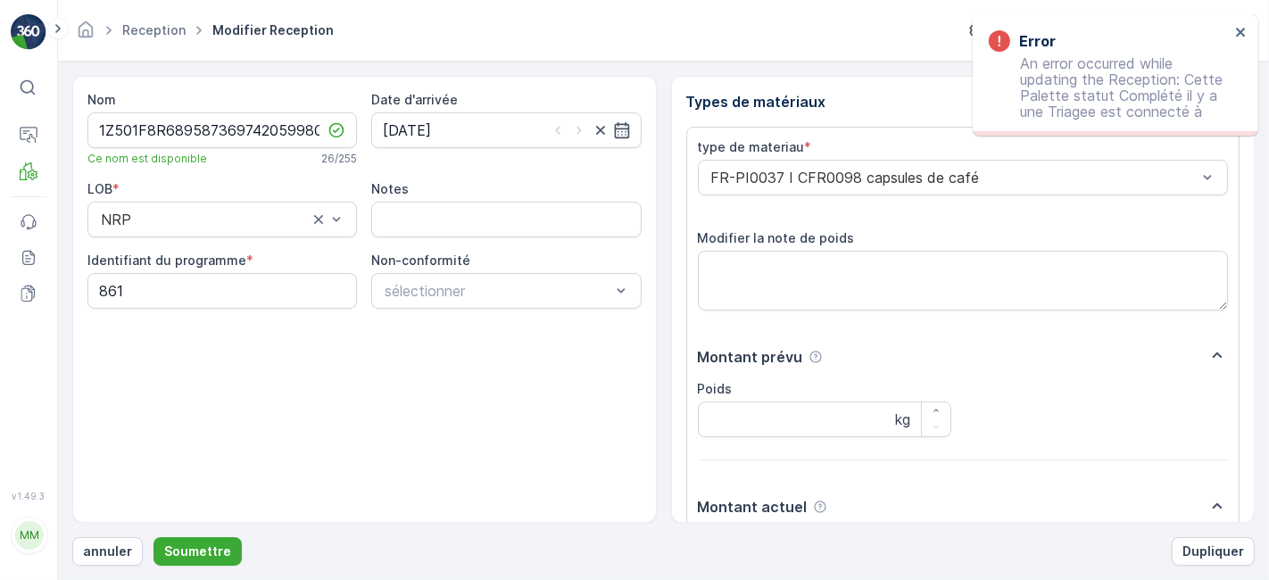
scroll to position [220, 0]
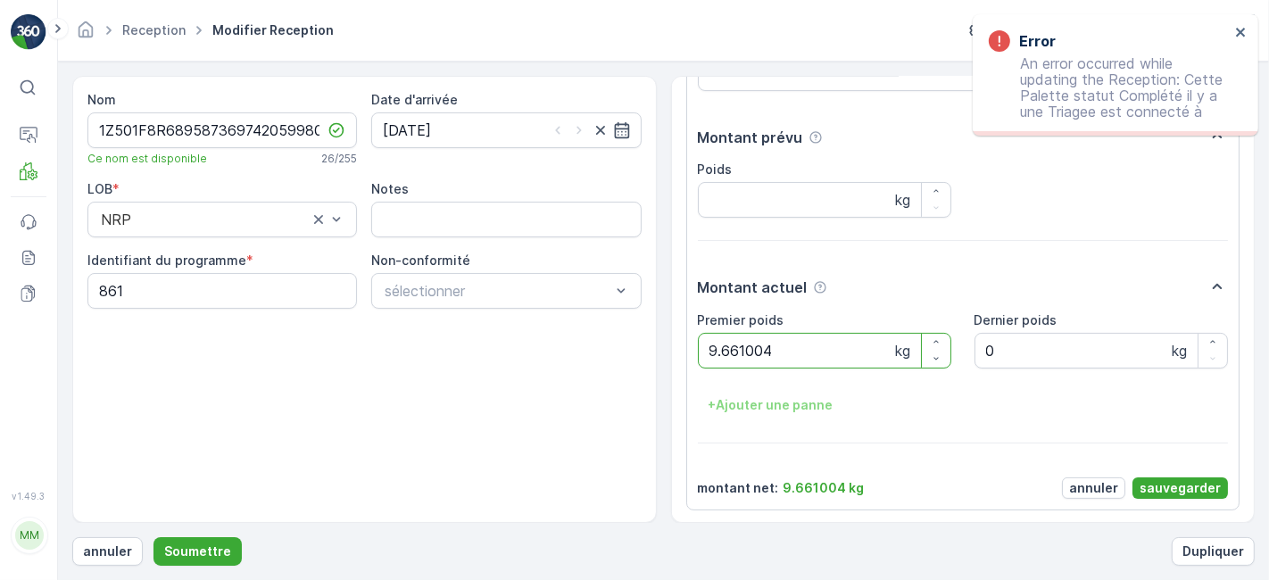
click at [795, 355] on poids "9.661004" at bounding box center [824, 351] width 253 height 36
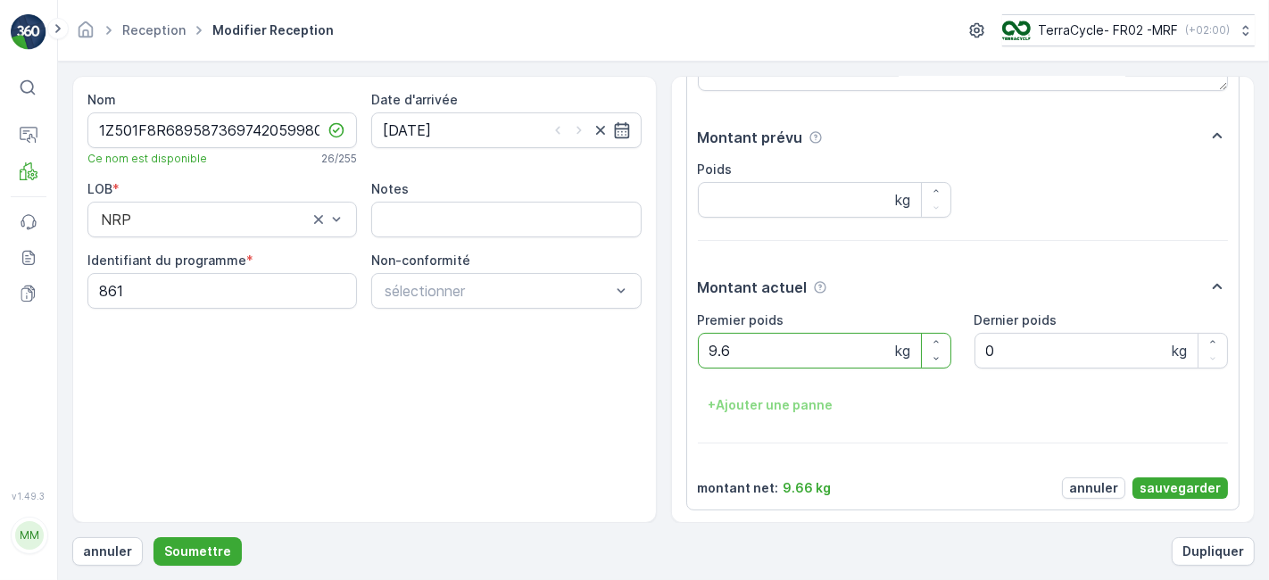
type poids "9"
click at [105, 546] on p "annuler" at bounding box center [107, 552] width 49 height 18
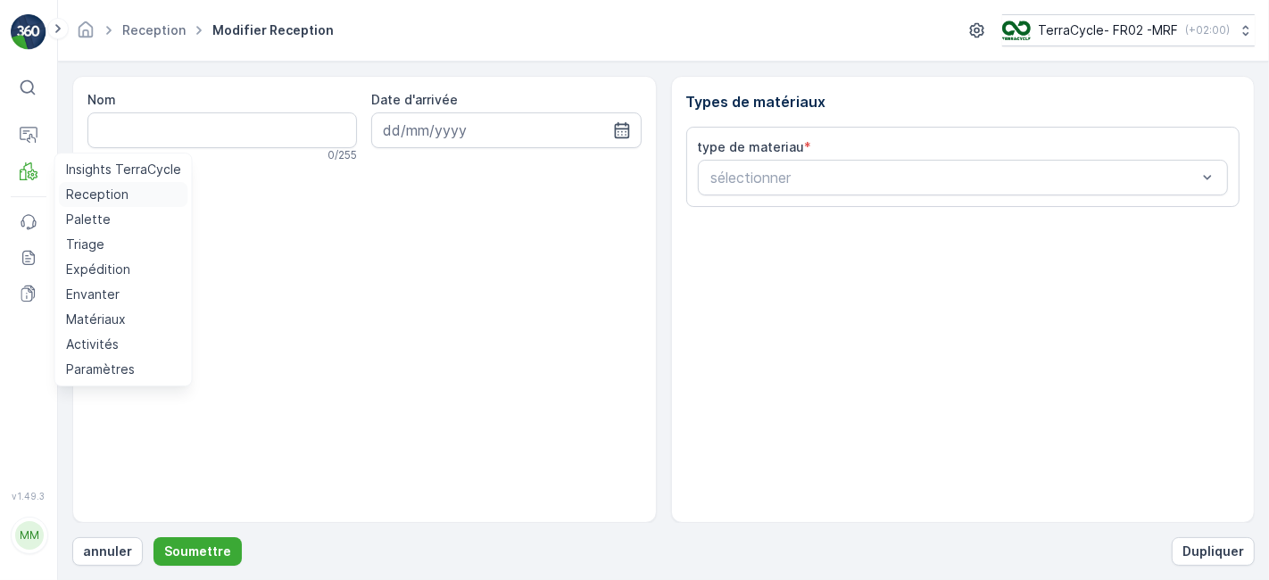
click at [81, 195] on p "Reception" at bounding box center [97, 195] width 62 height 18
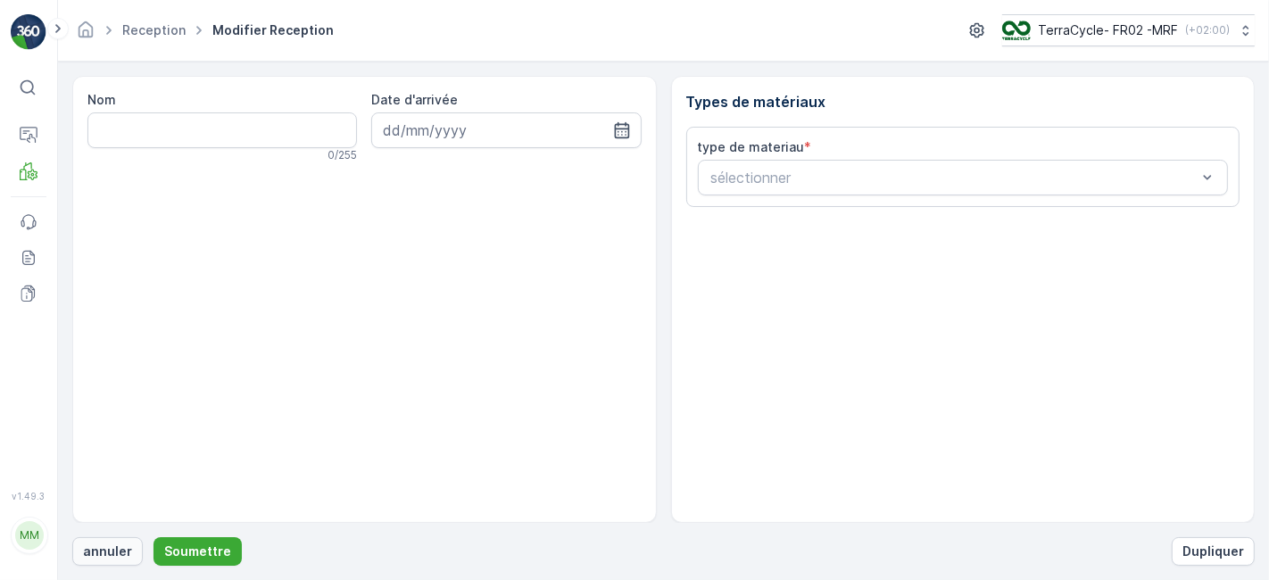
click at [104, 551] on p "annuler" at bounding box center [107, 552] width 49 height 18
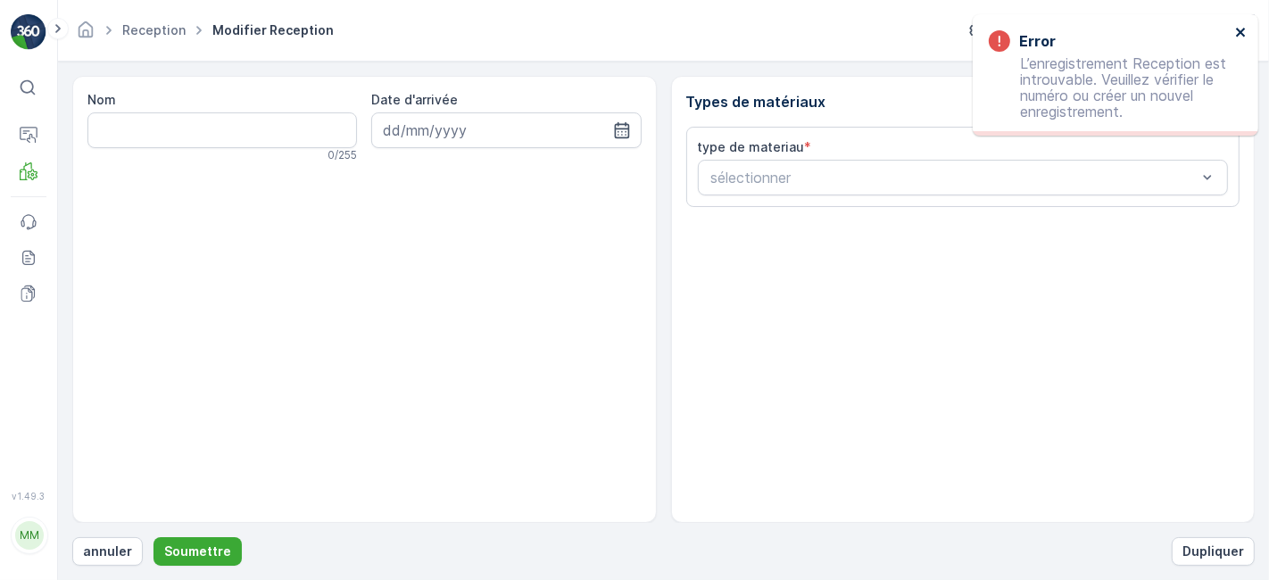
click at [1239, 27] on icon "close" at bounding box center [1241, 32] width 12 height 14
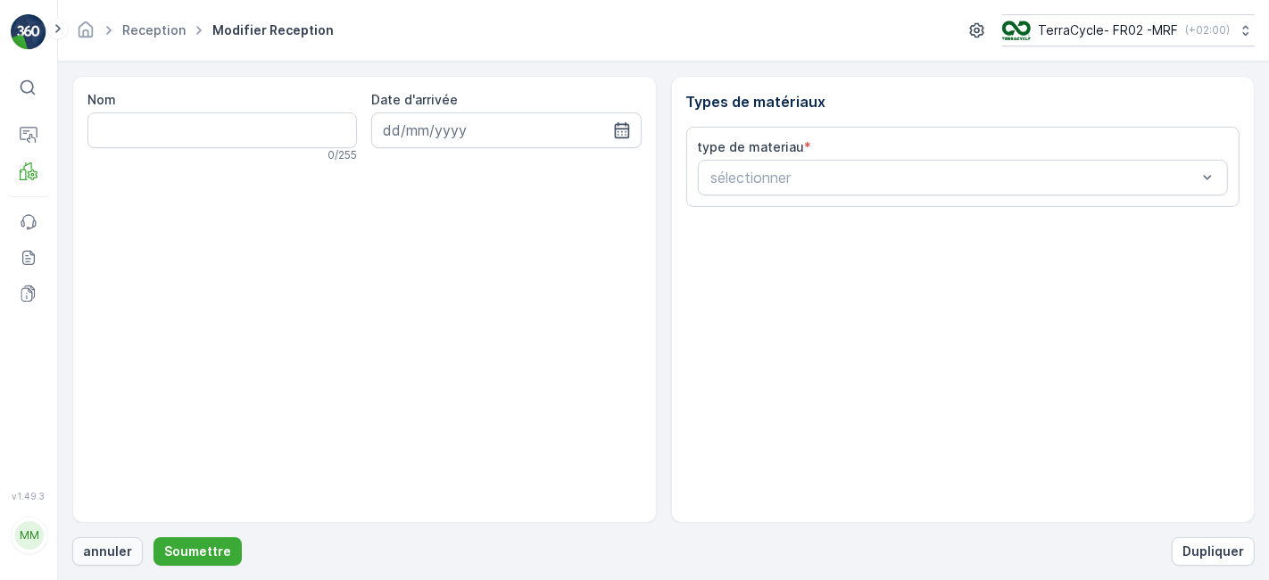
click at [102, 550] on p "annuler" at bounding box center [107, 552] width 49 height 18
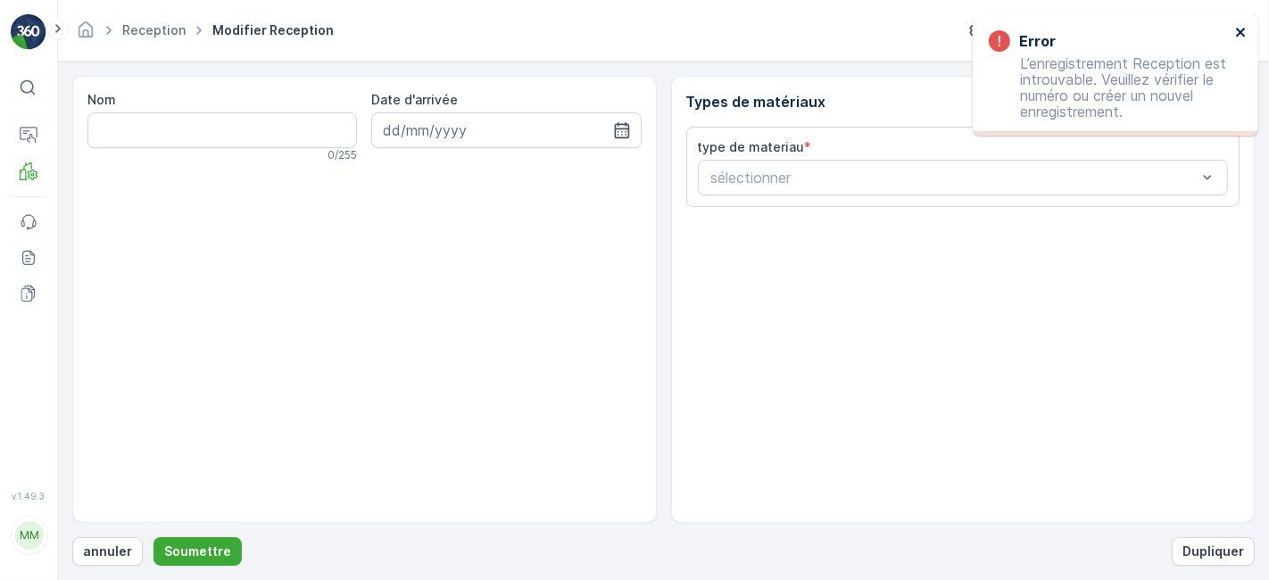
click at [1239, 34] on icon "close" at bounding box center [1240, 32] width 9 height 9
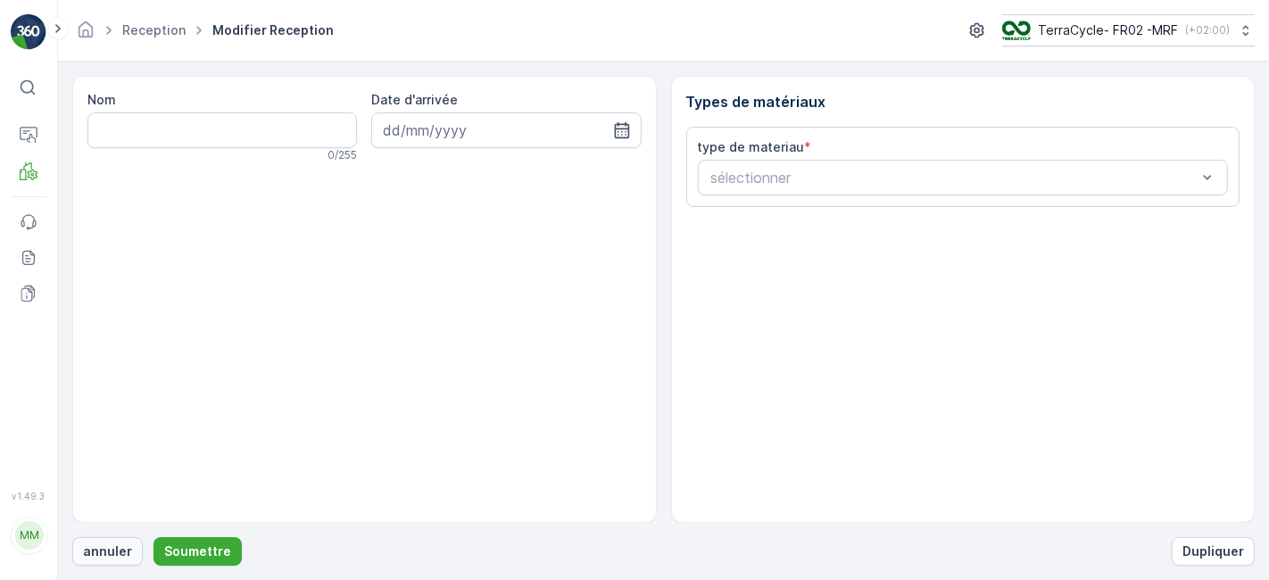
click at [111, 547] on p "annuler" at bounding box center [107, 552] width 49 height 18
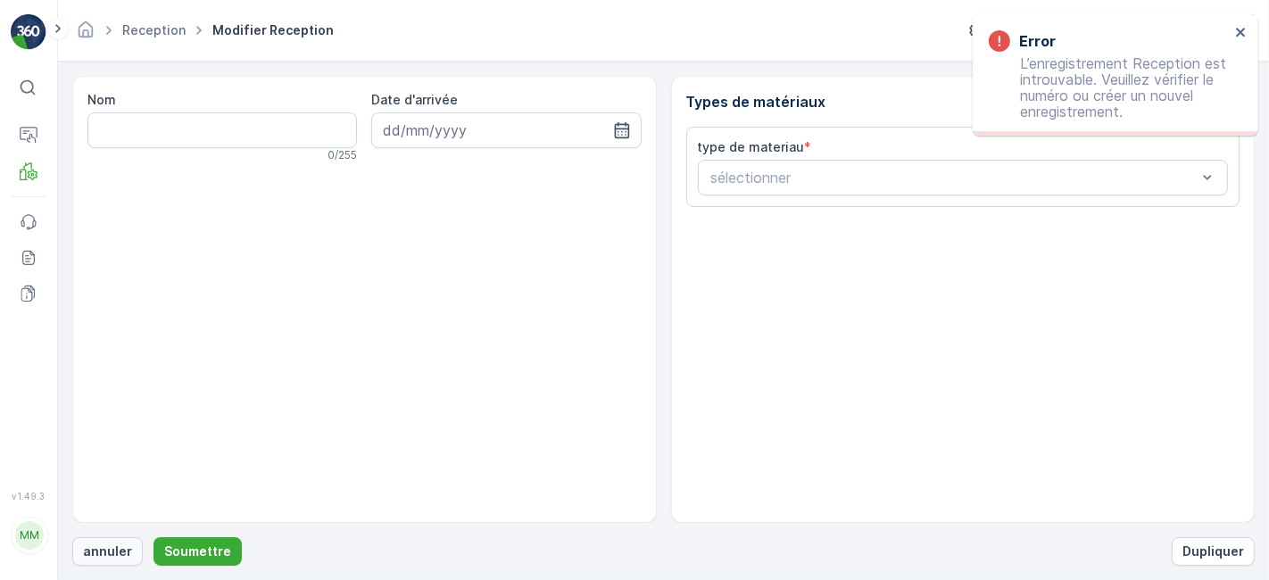
click at [87, 551] on p "annuler" at bounding box center [107, 552] width 49 height 18
click at [102, 549] on p "annuler" at bounding box center [107, 552] width 49 height 18
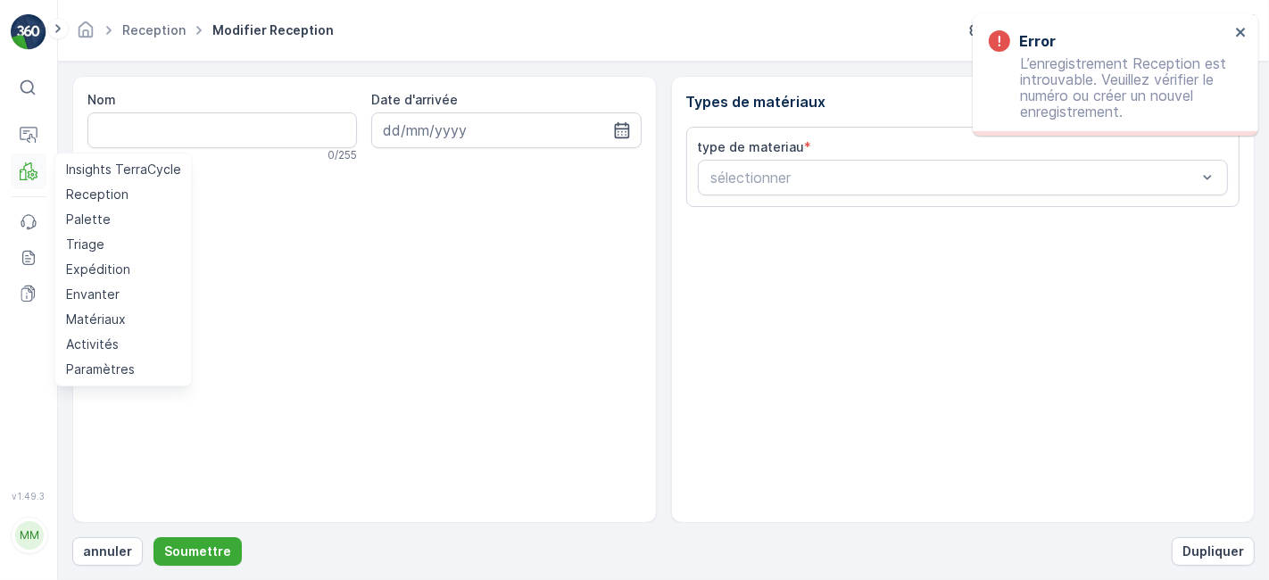
click at [29, 164] on icon at bounding box center [29, 171] width 18 height 18
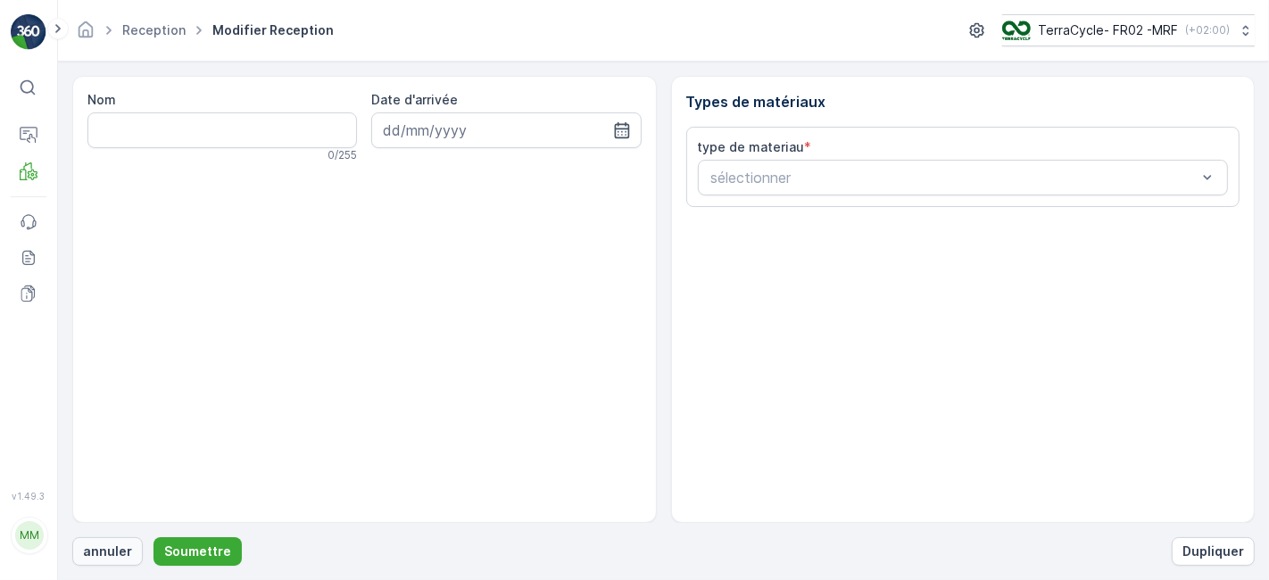
click at [104, 548] on p "annuler" at bounding box center [107, 552] width 49 height 18
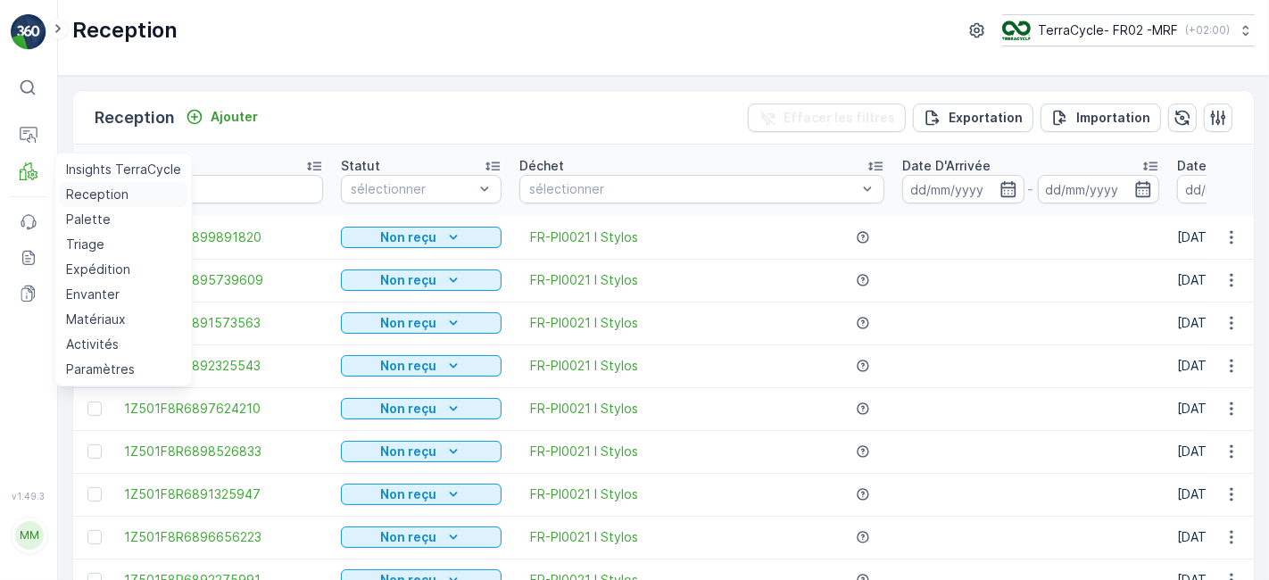
click at [91, 195] on p "Reception" at bounding box center [97, 195] width 62 height 18
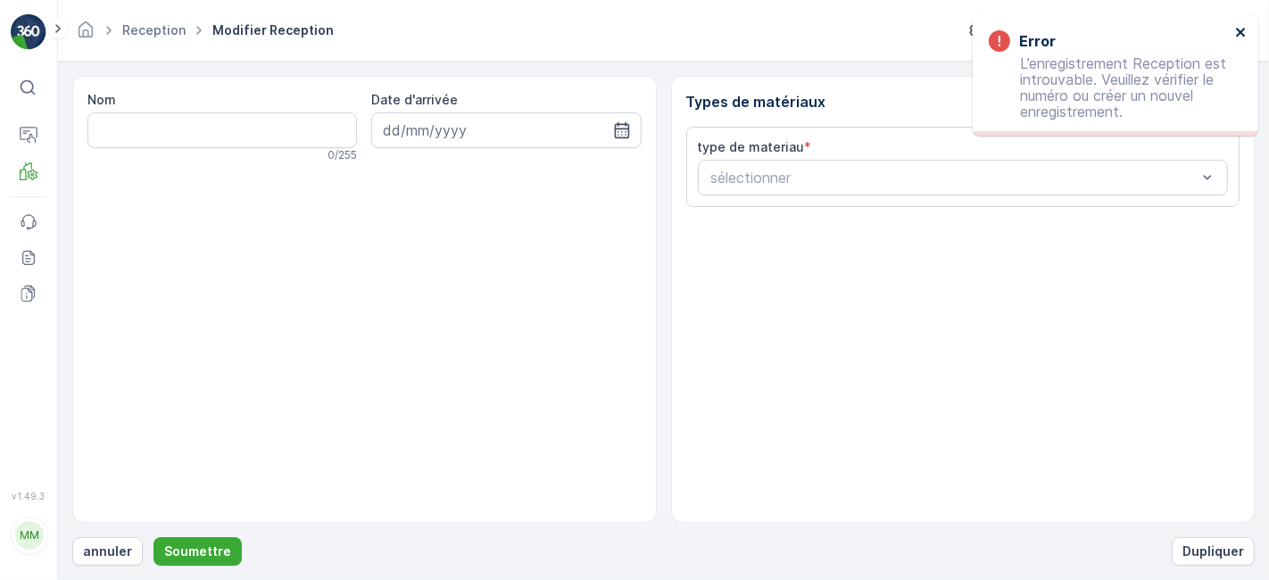
click at [1244, 30] on icon "close" at bounding box center [1241, 32] width 12 height 14
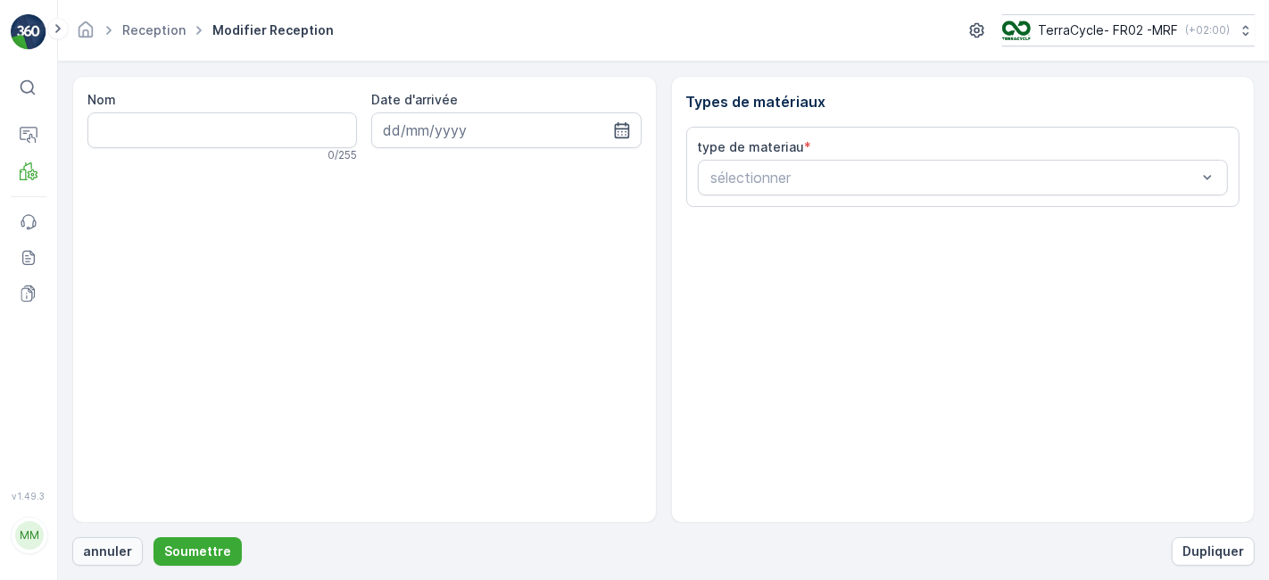
click at [107, 547] on p "annuler" at bounding box center [107, 552] width 49 height 18
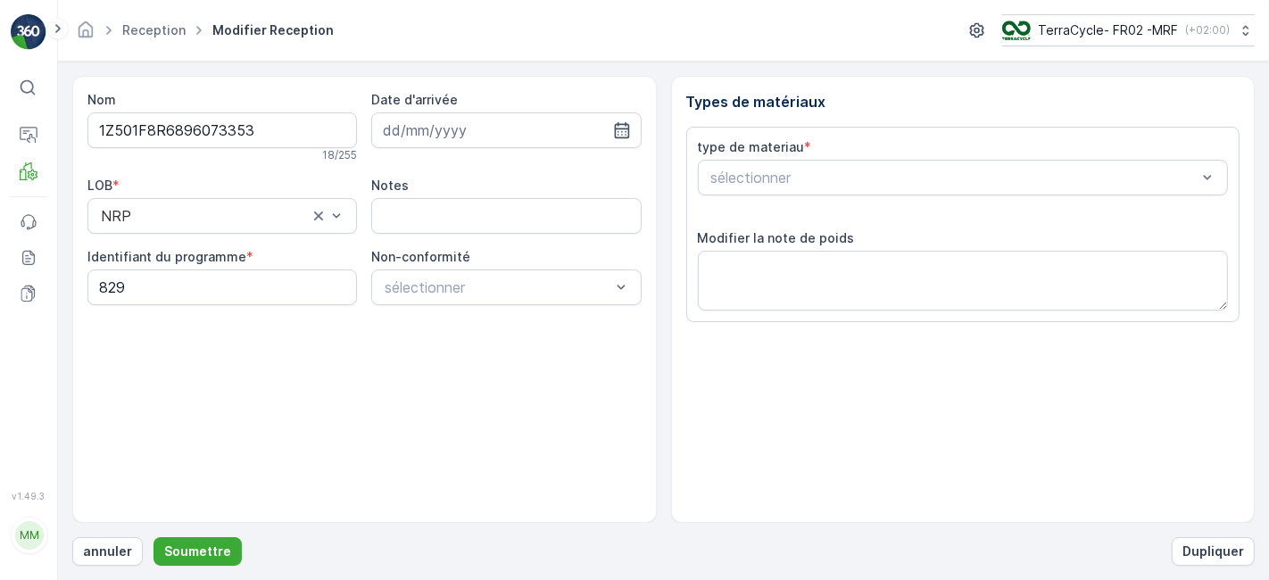
type input "[DATE]"
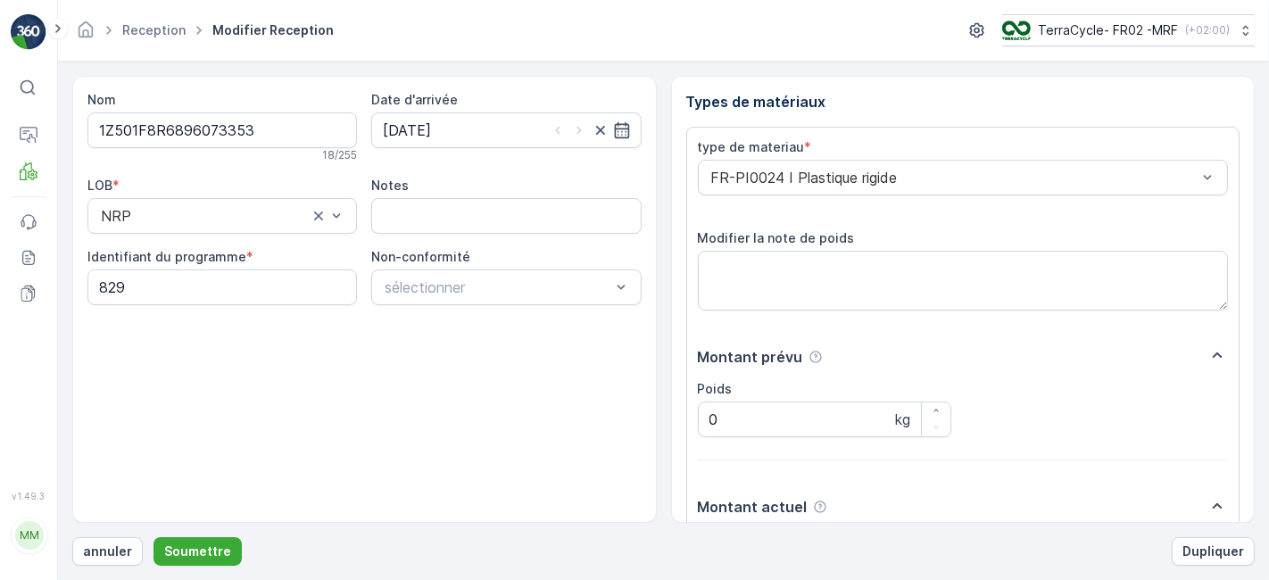
click at [153, 537] on button "Soumettre" at bounding box center [197, 551] width 88 height 29
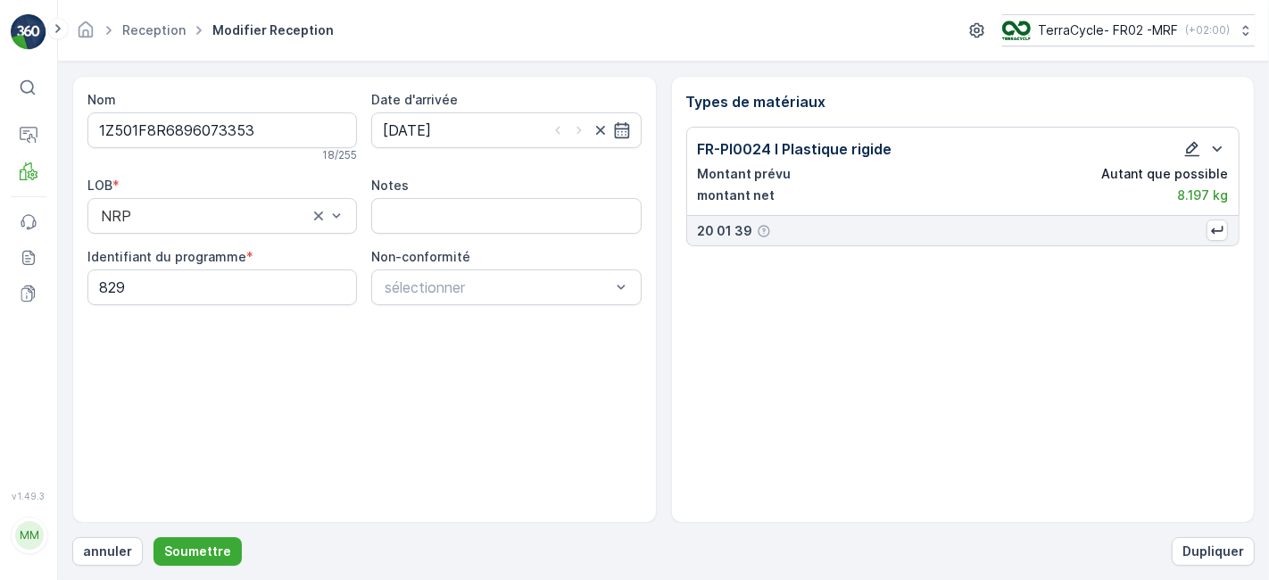
click at [1192, 145] on icon "button" at bounding box center [1192, 149] width 18 height 18
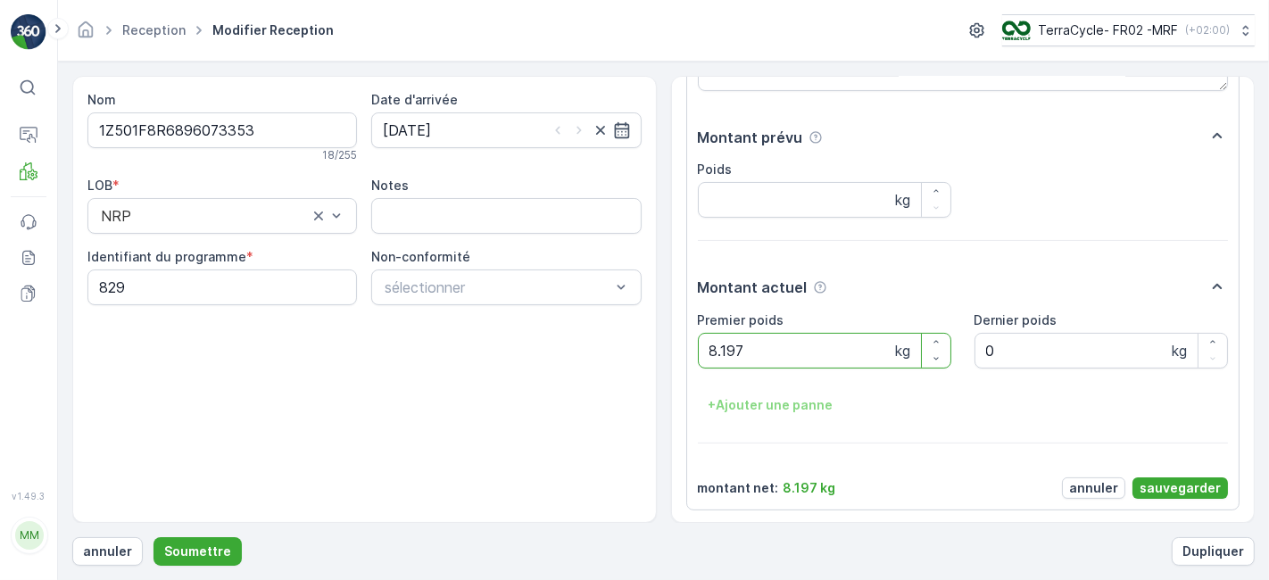
click at [851, 345] on poids "8.197" at bounding box center [824, 351] width 253 height 36
type poids "8"
type poids "9.70"
click at [1162, 483] on p "sauvegarder" at bounding box center [1180, 488] width 81 height 18
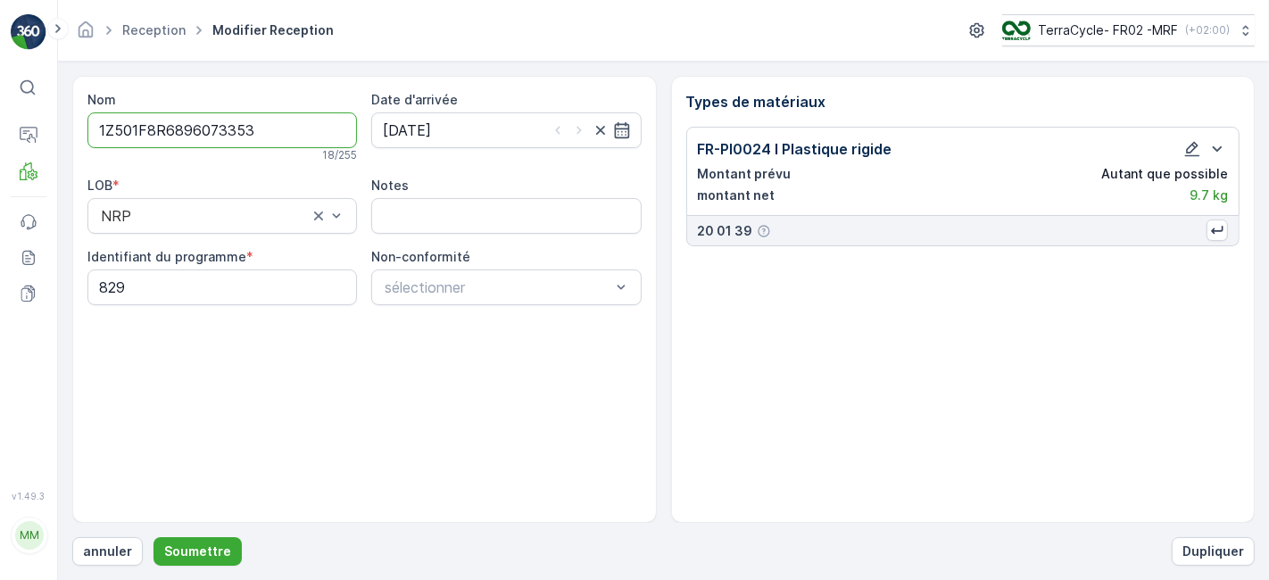
scroll to position [0, 0]
click at [1196, 146] on icon "button" at bounding box center [1192, 149] width 18 height 18
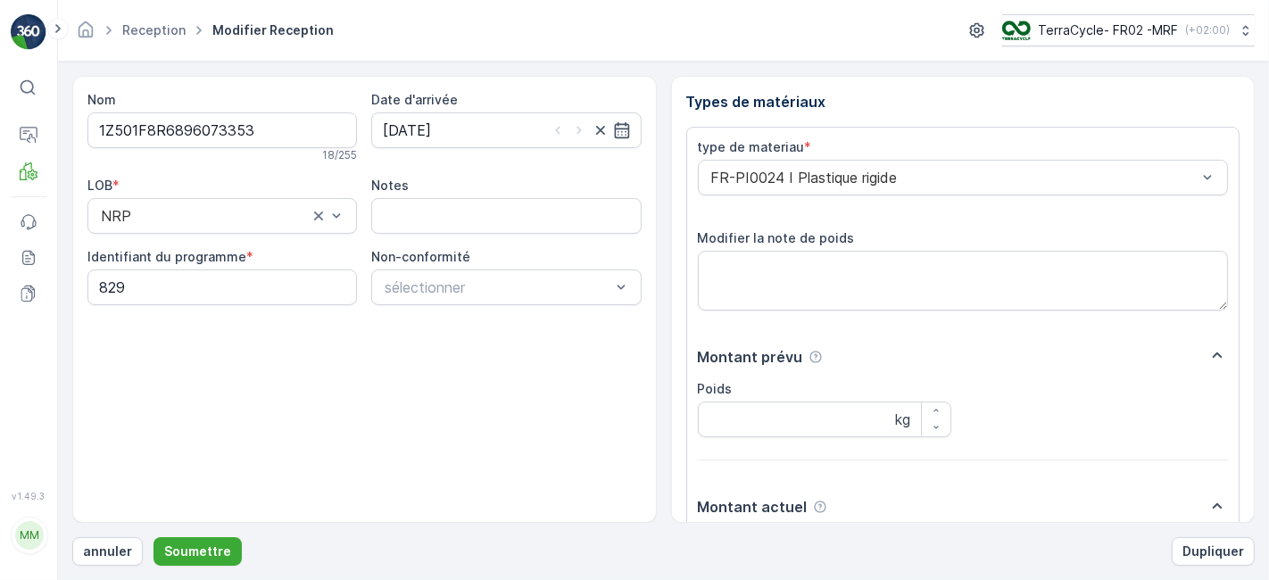
scroll to position [220, 0]
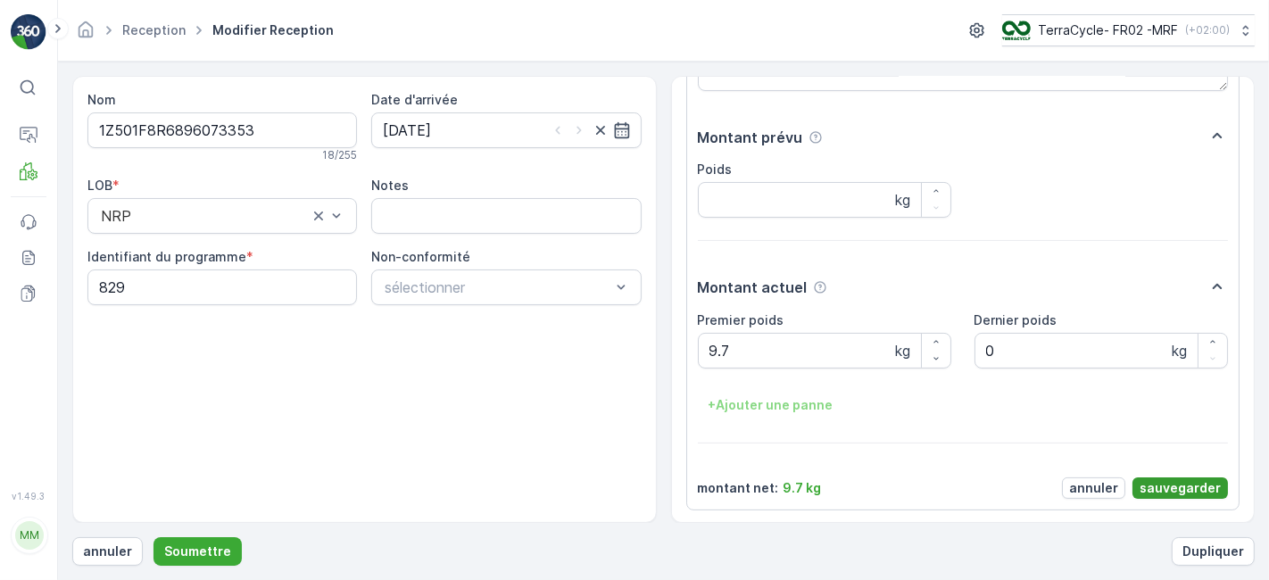
click at [1170, 490] on p "sauvegarder" at bounding box center [1180, 488] width 81 height 18
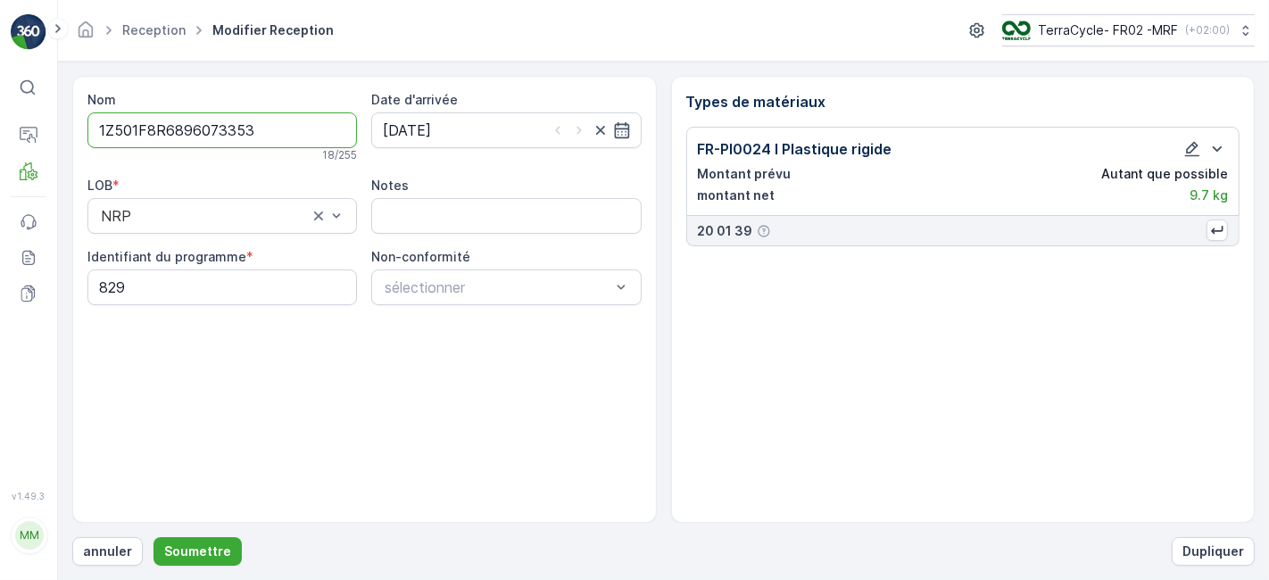
scroll to position [0, 0]
click at [177, 551] on p "Soumettre" at bounding box center [197, 552] width 67 height 18
click at [105, 548] on p "annuler" at bounding box center [107, 552] width 49 height 18
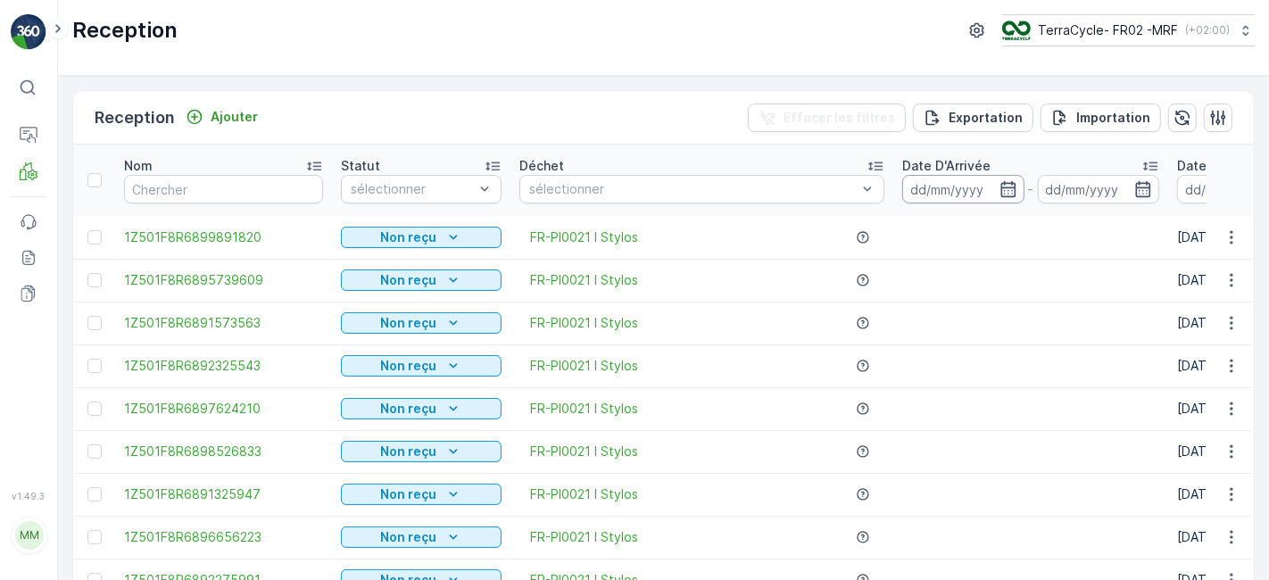
click at [934, 185] on input at bounding box center [963, 189] width 122 height 29
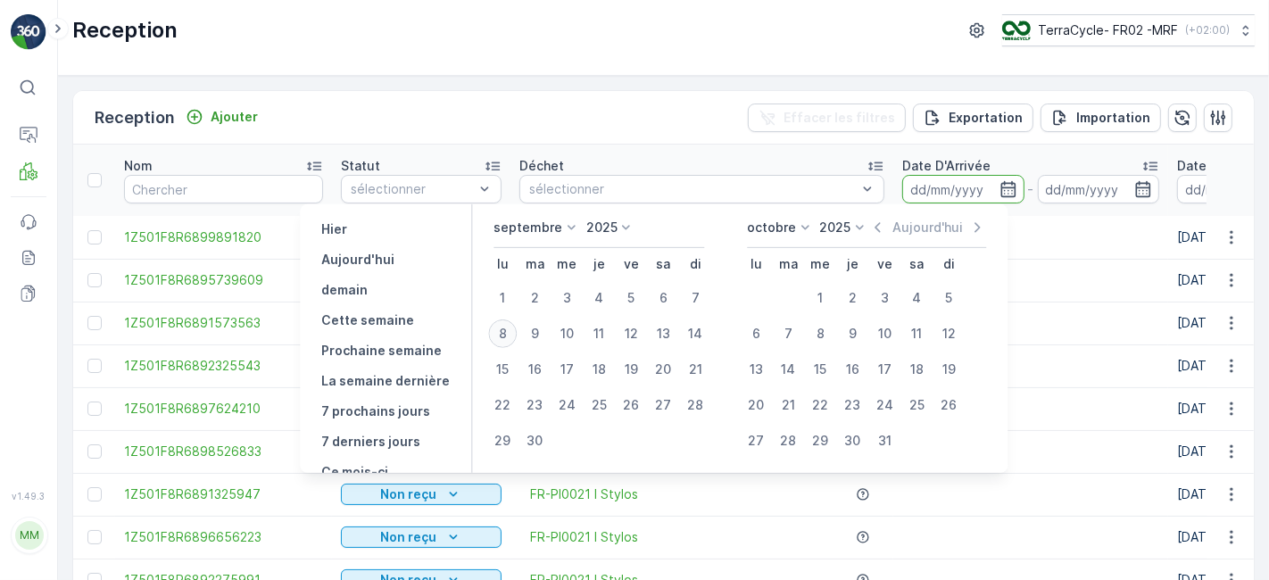
click at [503, 337] on div "8" at bounding box center [502, 333] width 29 height 29
type input "[DATE]"
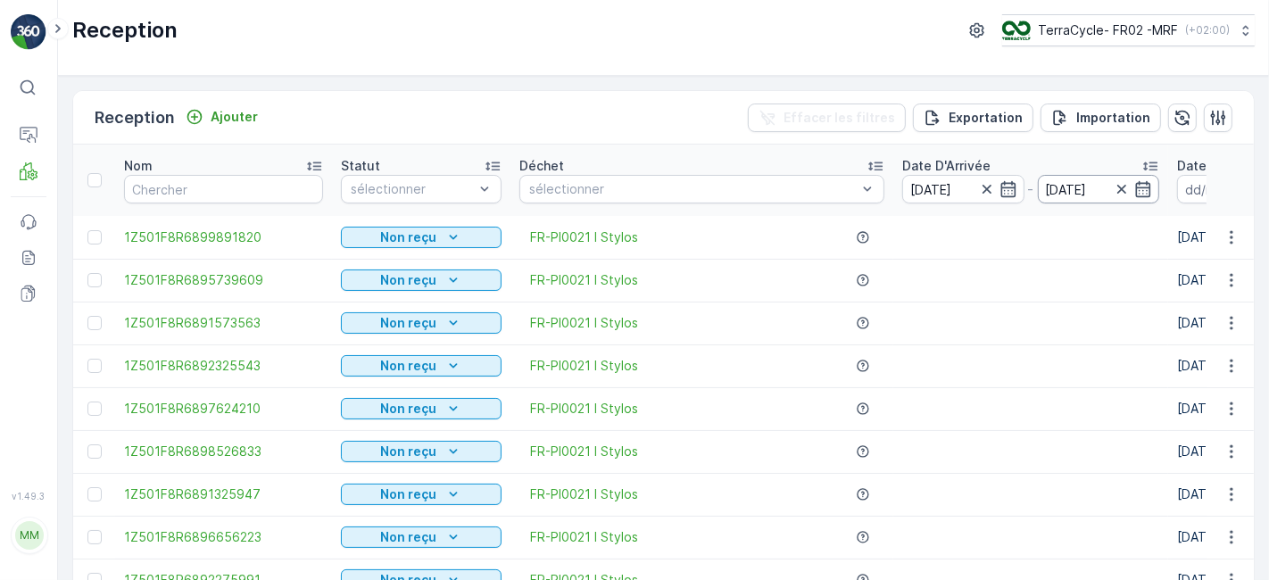
click at [1038, 178] on input "[DATE]" at bounding box center [1099, 189] width 122 height 29
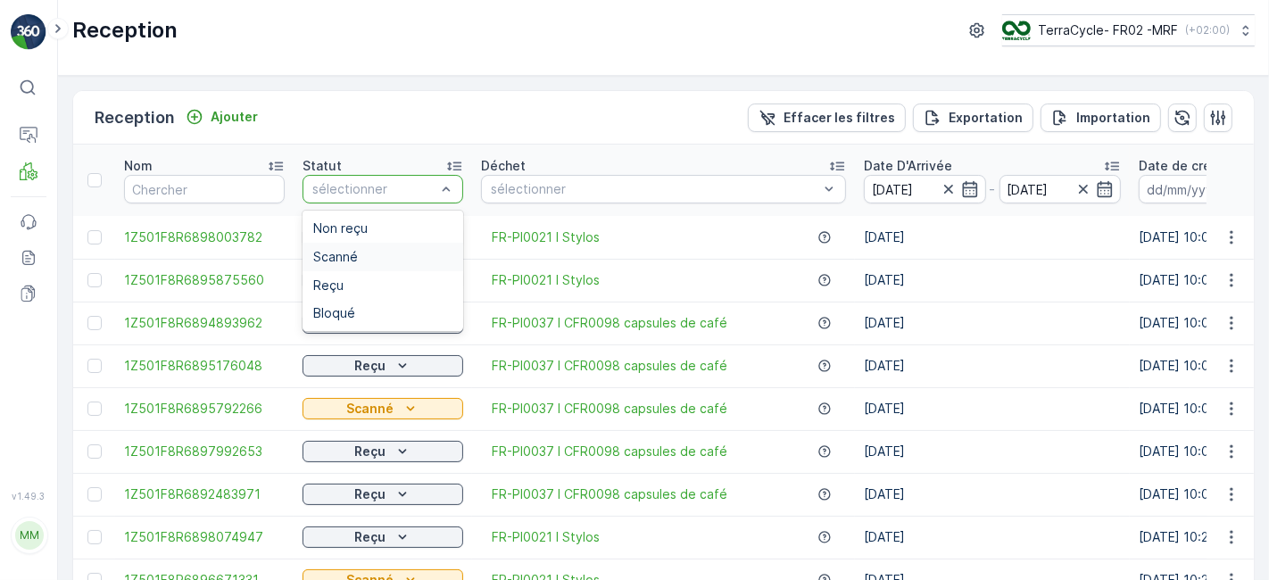
click at [389, 257] on div "Scanné" at bounding box center [382, 257] width 139 height 14
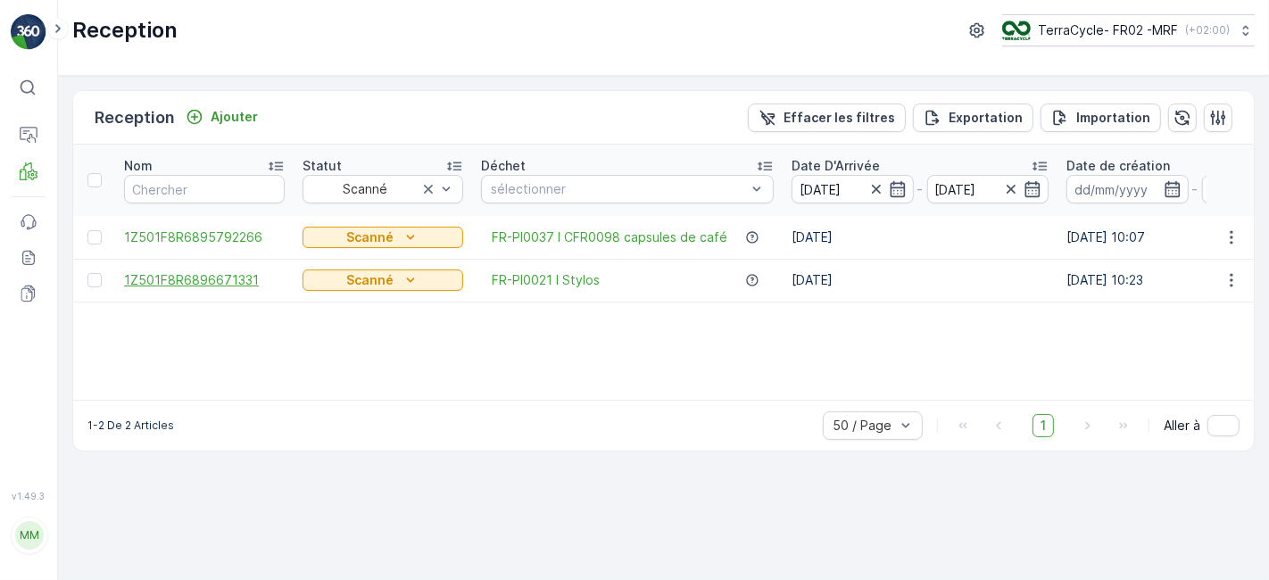
click at [257, 278] on span "1Z501F8R6896671331" at bounding box center [204, 280] width 161 height 18
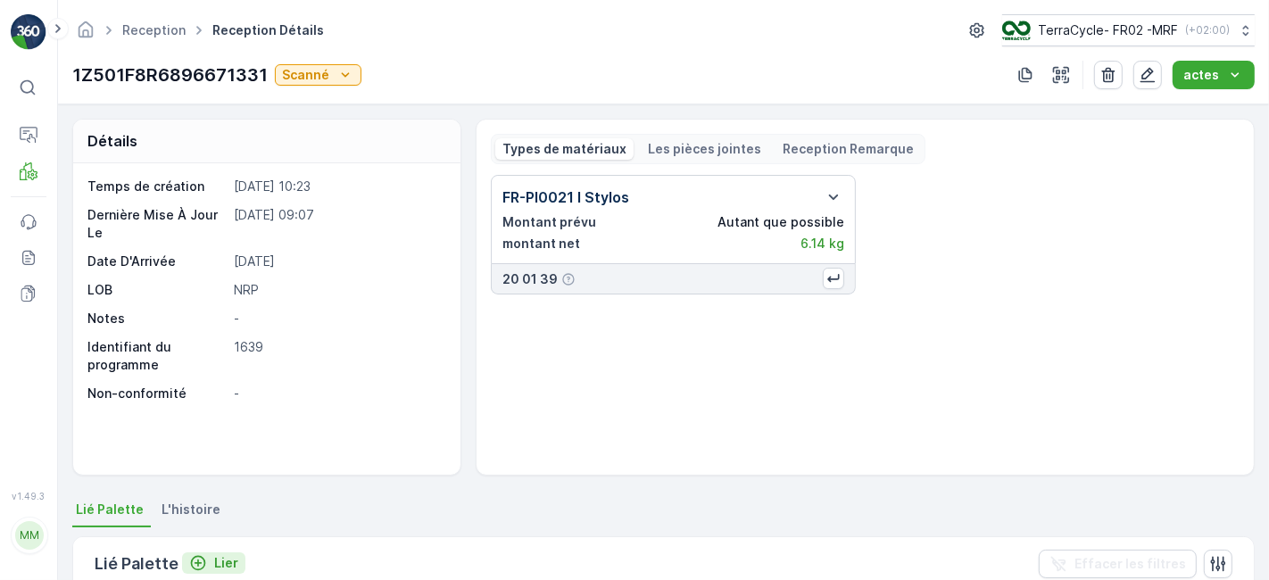
click at [197, 558] on icon "Lier" at bounding box center [198, 563] width 18 height 18
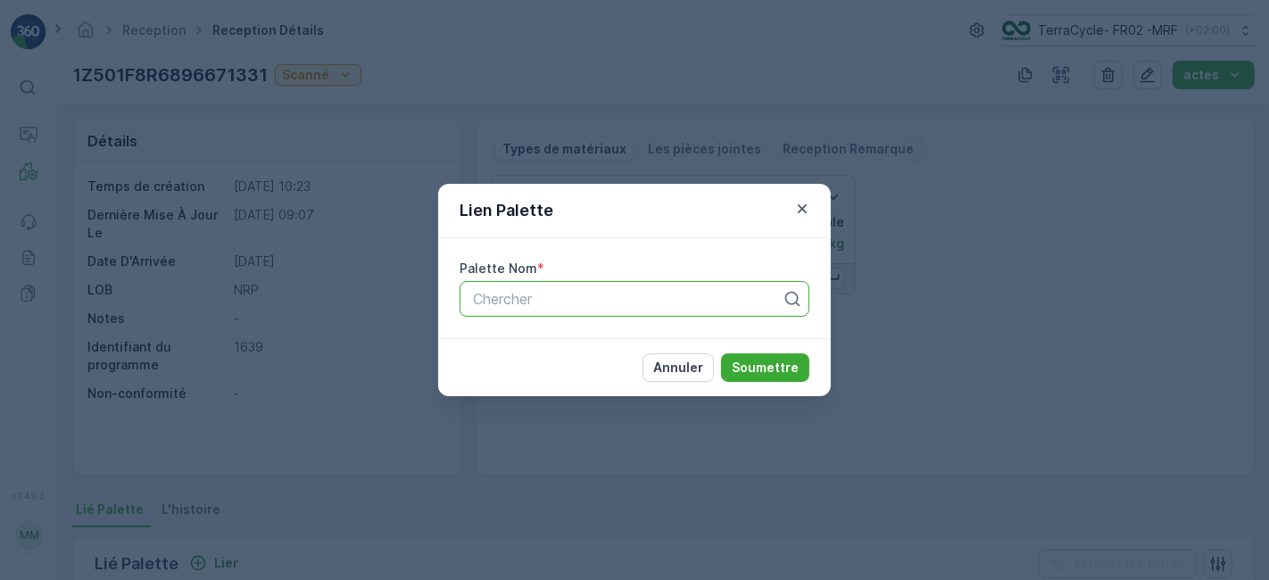
click at [530, 303] on div at bounding box center [627, 299] width 312 height 16
type input "111"
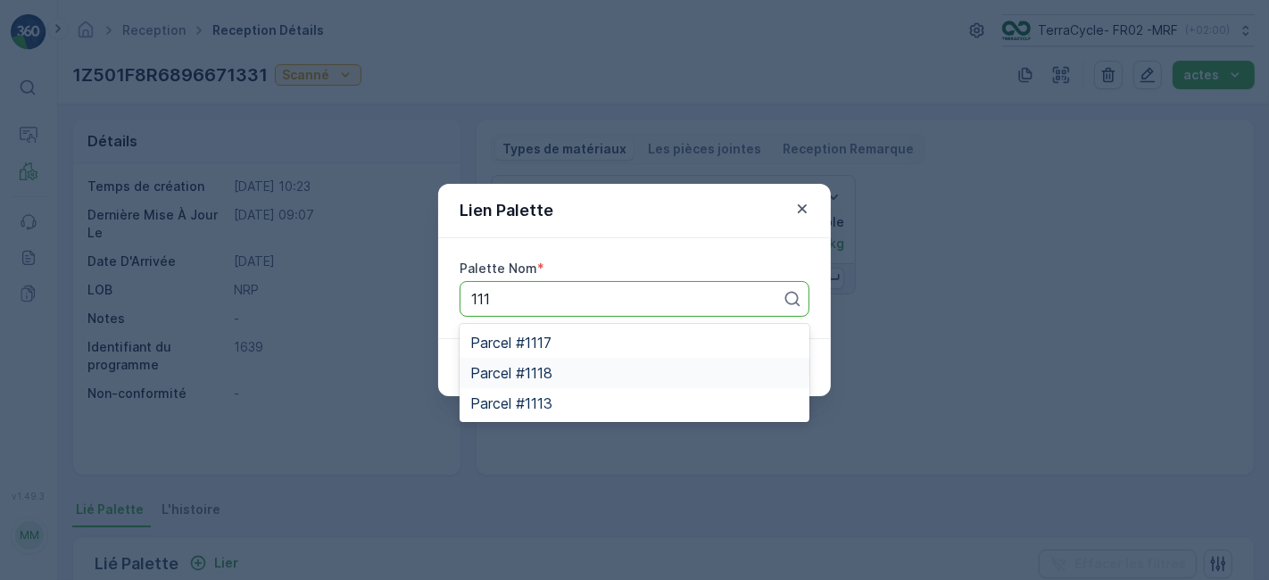
click at [536, 370] on span "Parcel #1118" at bounding box center [511, 373] width 82 height 16
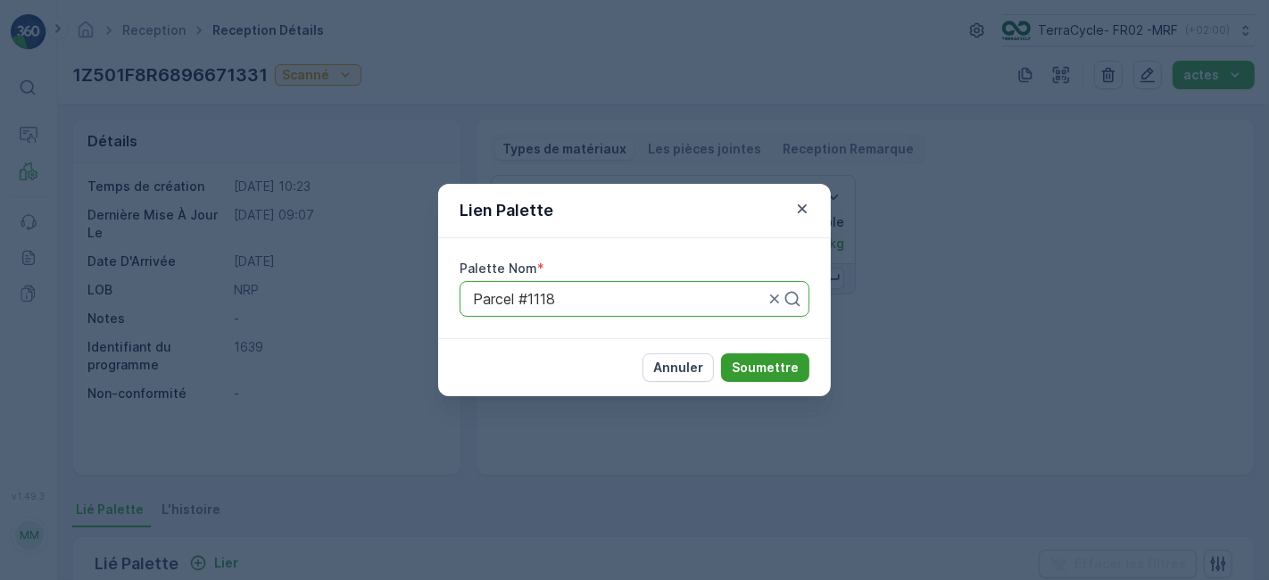
click at [790, 364] on p "Soumettre" at bounding box center [765, 368] width 67 height 18
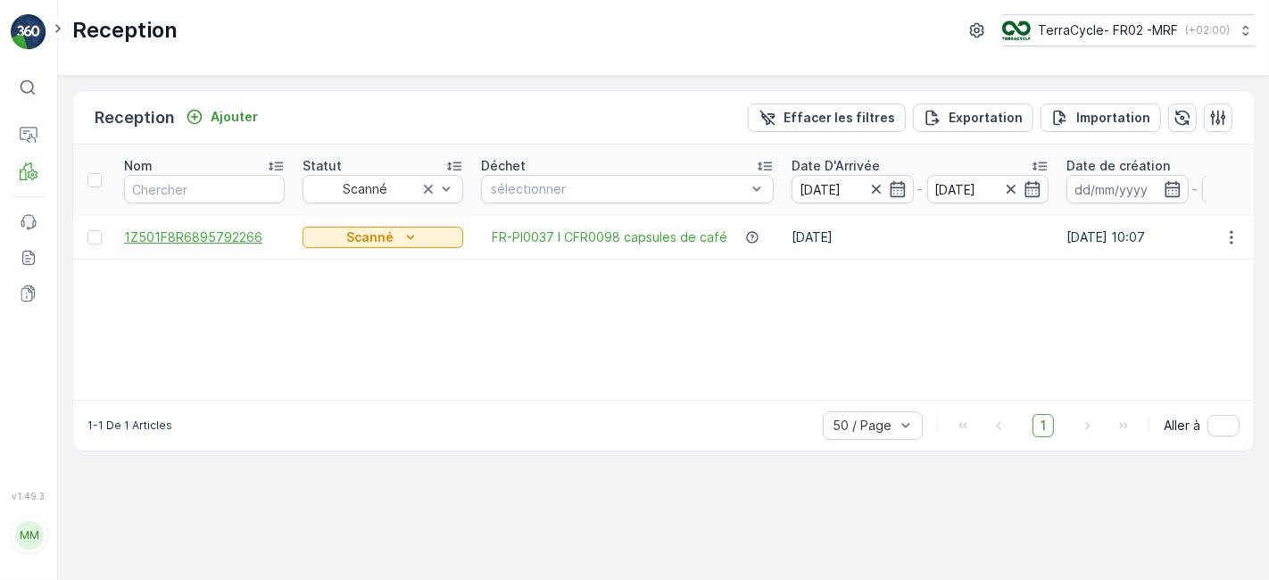
click at [225, 228] on span "1Z501F8R6895792266" at bounding box center [204, 237] width 161 height 18
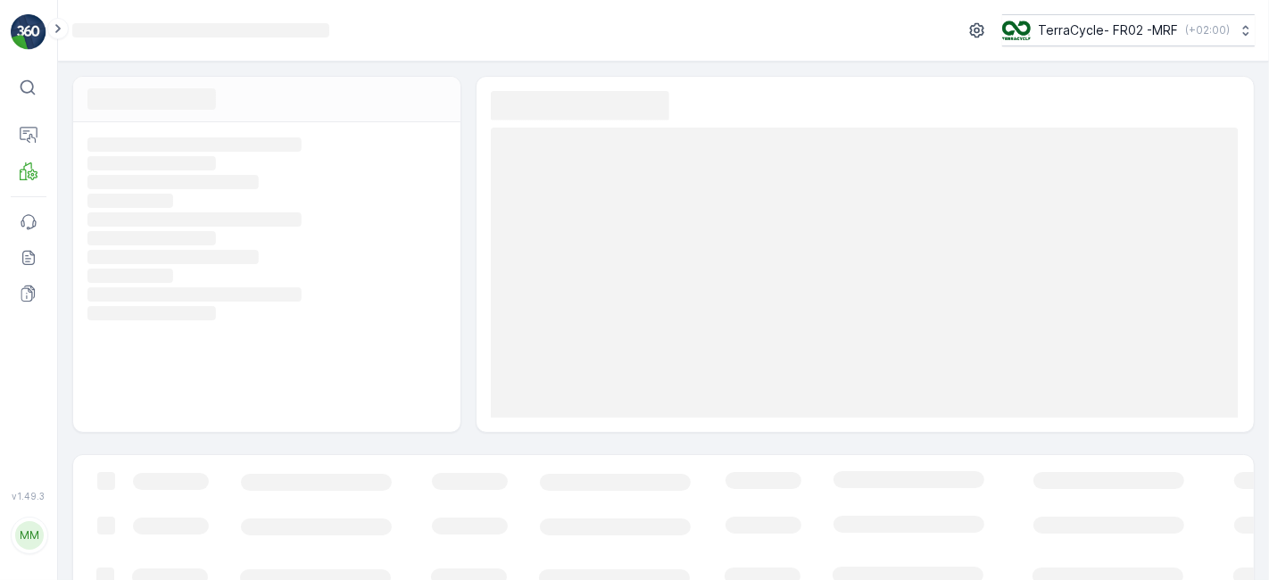
click at [225, 228] on div "Loading... Loading... Loading... Loading... Loading... Loading... Loading... Lo…" at bounding box center [266, 277] width 387 height 310
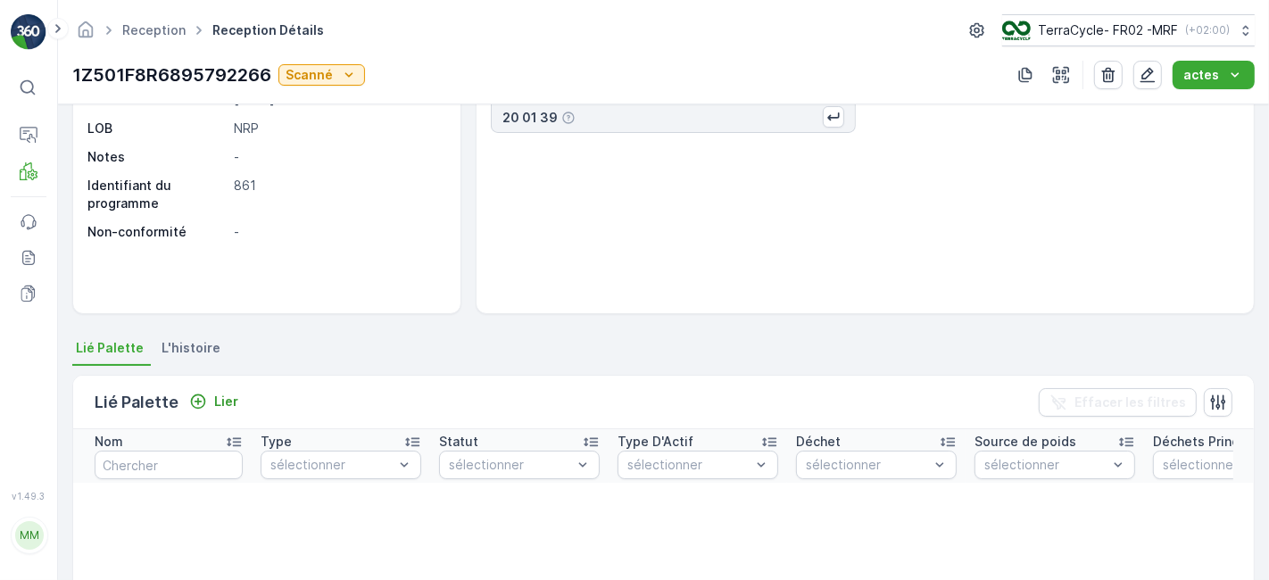
scroll to position [166, 0]
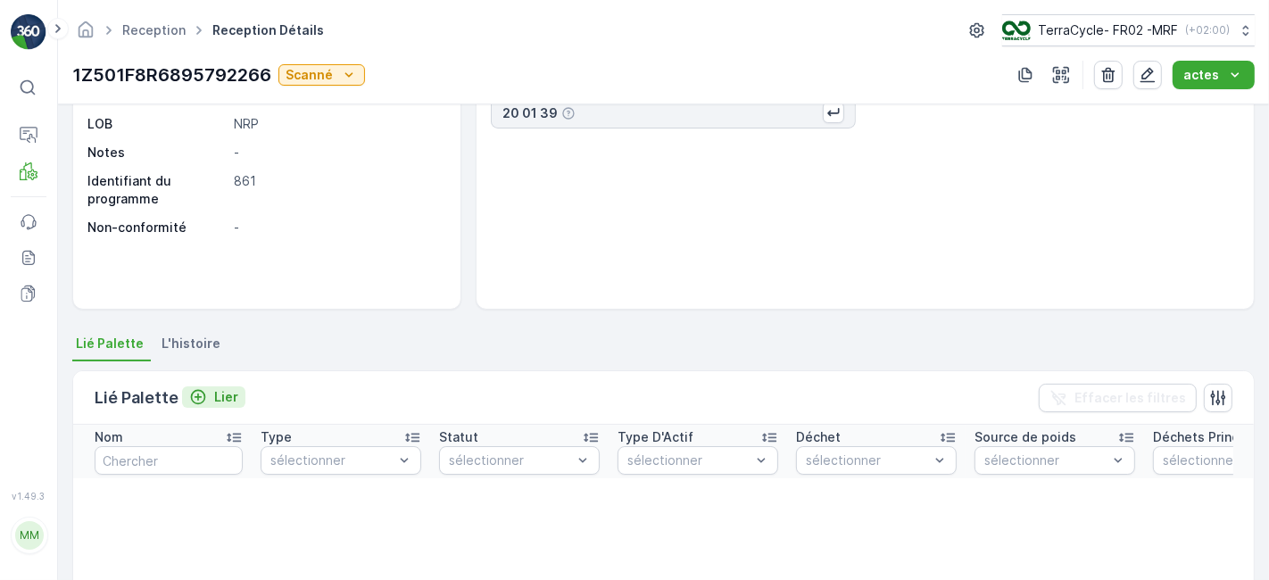
click at [200, 391] on icon "Lier" at bounding box center [198, 397] width 15 height 15
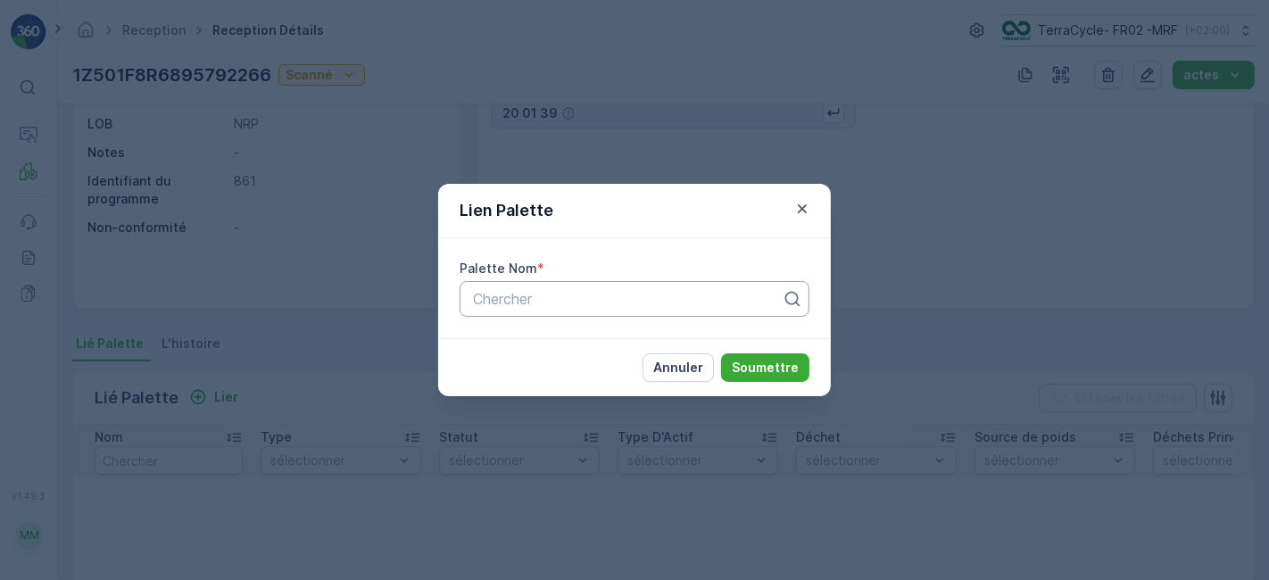
click at [515, 302] on div at bounding box center [627, 299] width 312 height 16
type input "110"
click at [537, 342] on span "Parcel #1101" at bounding box center [511, 343] width 82 height 16
click at [537, 342] on div "[PERSON_NAME]" at bounding box center [634, 367] width 393 height 58
click at [749, 366] on p "Soumettre" at bounding box center [765, 368] width 67 height 18
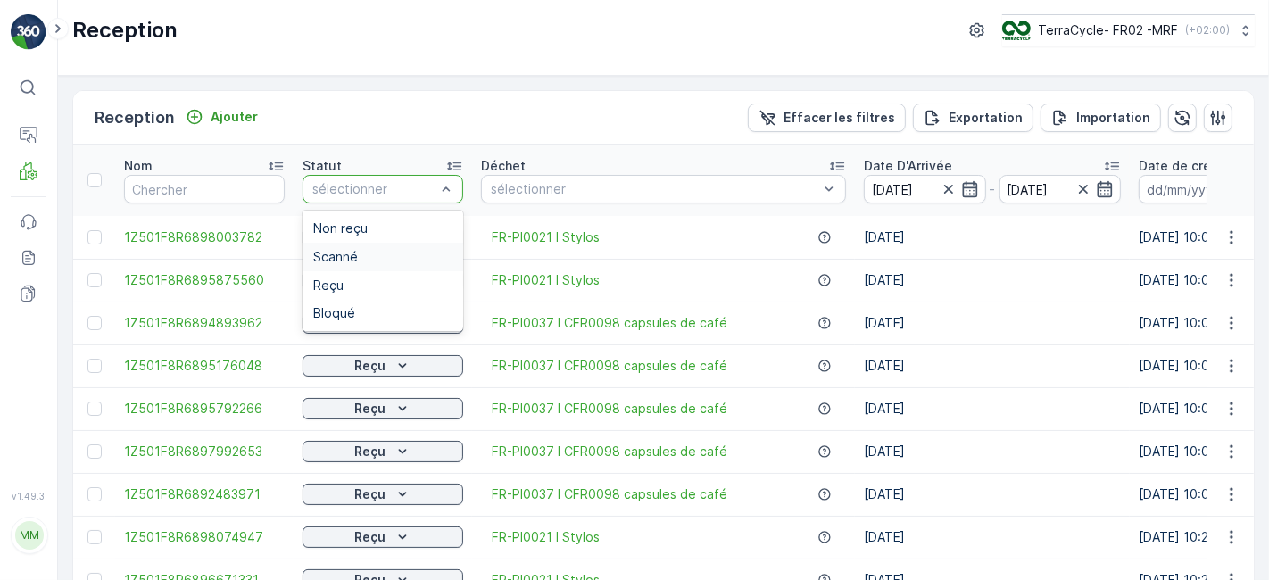
click at [369, 250] on div "Scanné" at bounding box center [382, 257] width 139 height 14
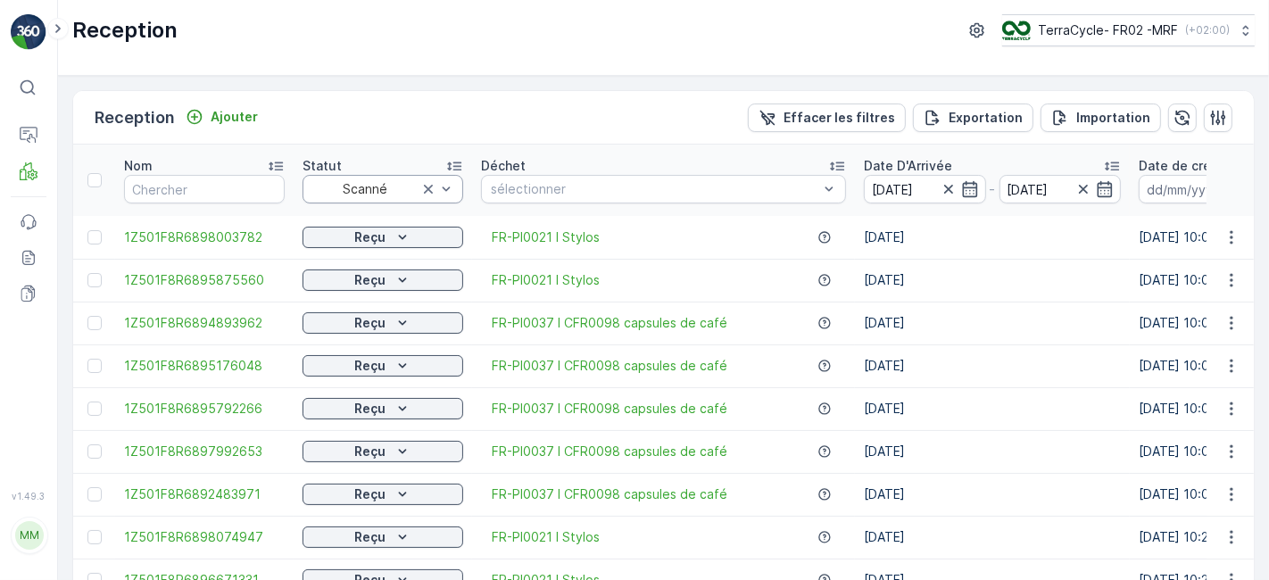
click at [369, 250] on td "Reçu" at bounding box center [383, 237] width 178 height 43
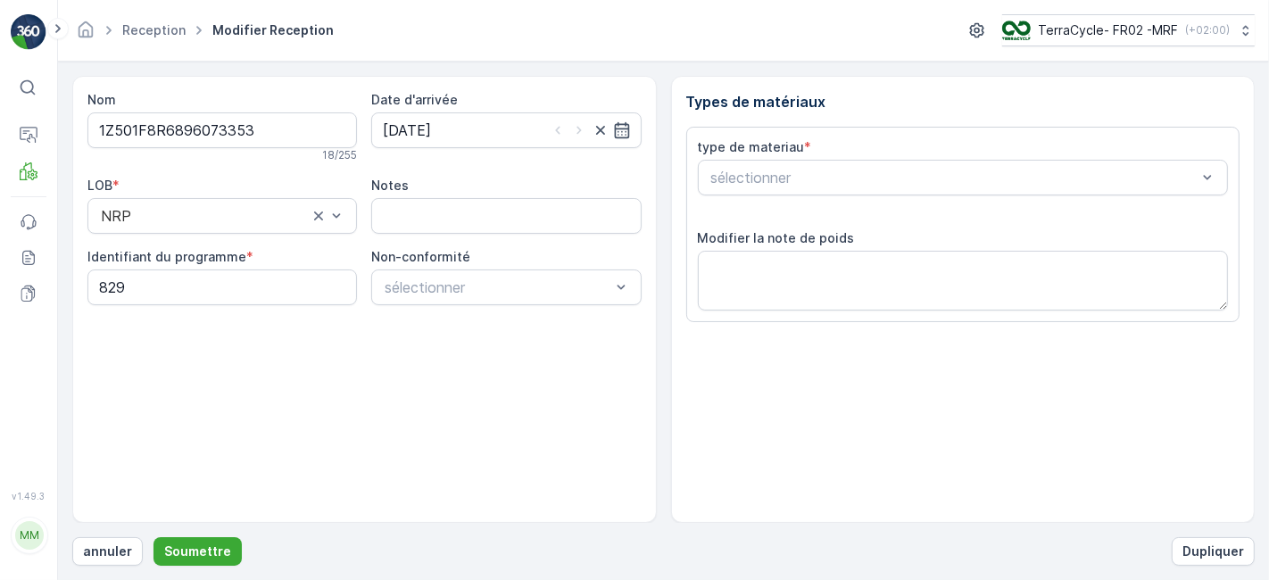
scroll to position [220, 0]
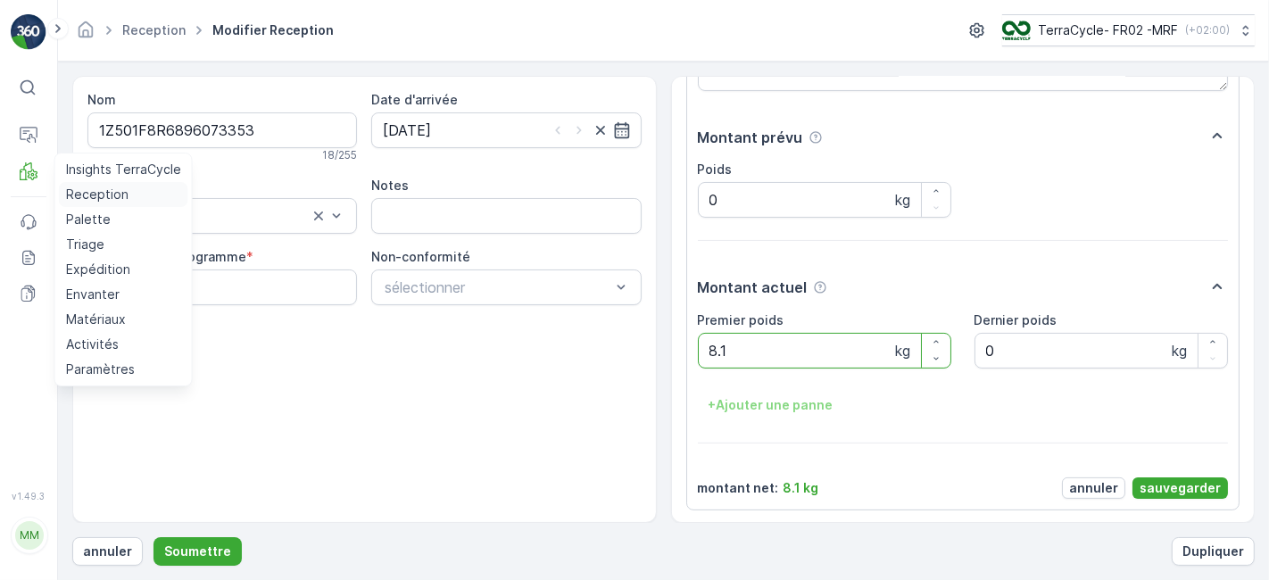
click at [82, 191] on p "Reception" at bounding box center [97, 195] width 62 height 18
